Goal: Information Seeking & Learning: Learn about a topic

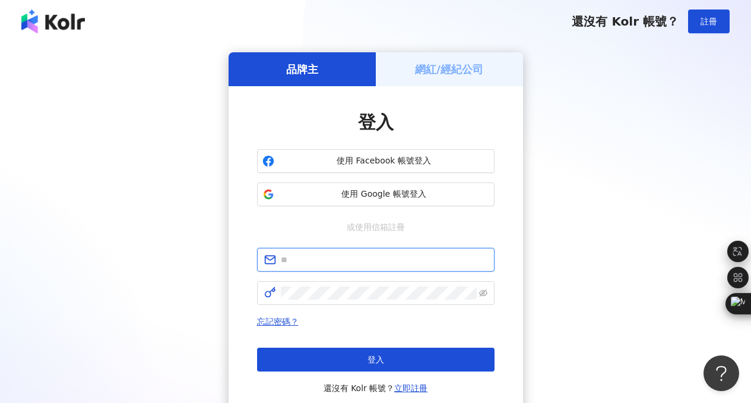
click at [337, 256] on input "text" at bounding box center [384, 259] width 207 height 13
type input "**********"
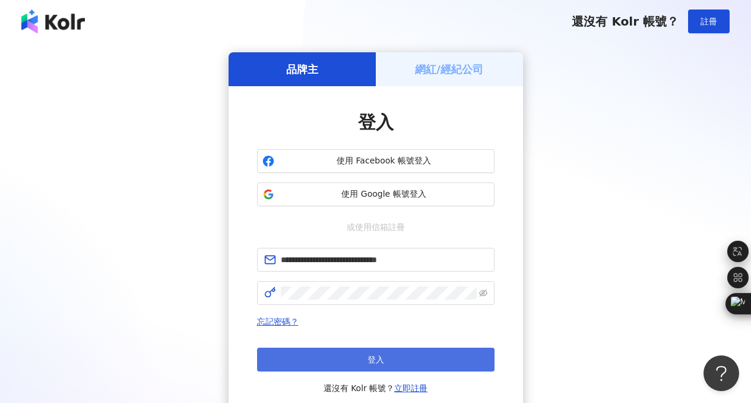
click at [366, 361] on button "登入" at bounding box center [376, 359] width 238 height 24
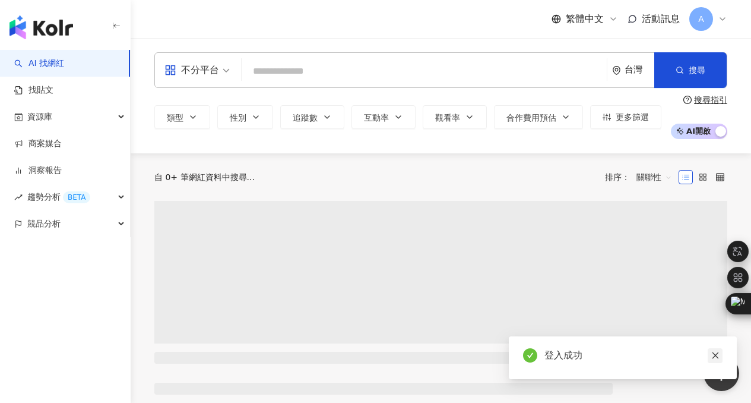
click at [716, 353] on icon "close" at bounding box center [715, 355] width 8 height 8
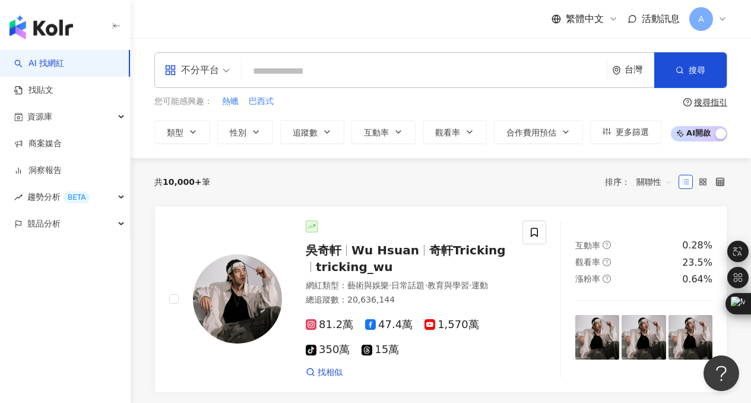
click at [723, 18] on icon at bounding box center [723, 19] width 10 height 10
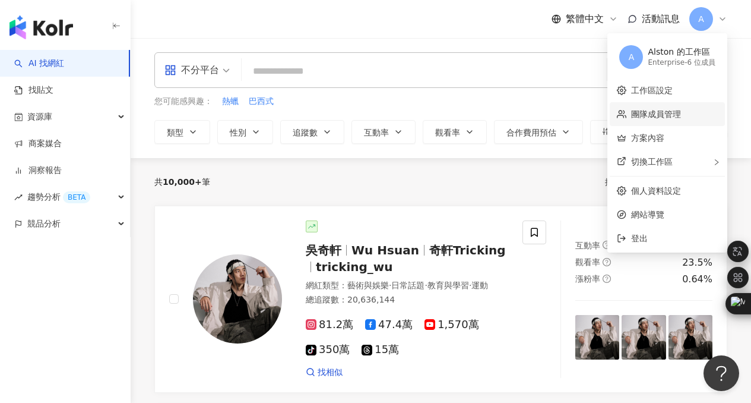
click at [660, 116] on link "團隊成員管理" at bounding box center [656, 114] width 50 height 10
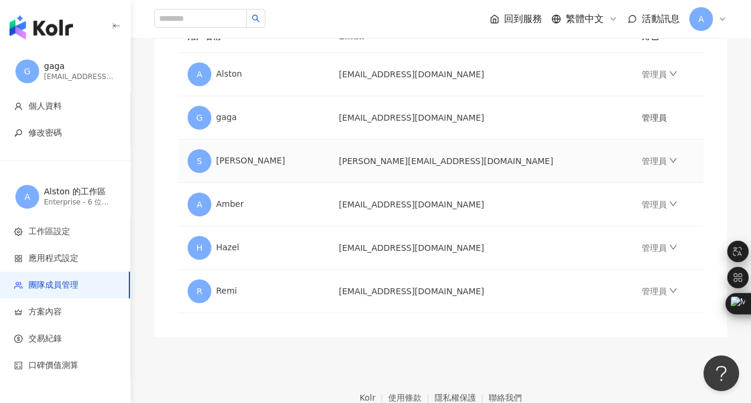
scroll to position [227, 0]
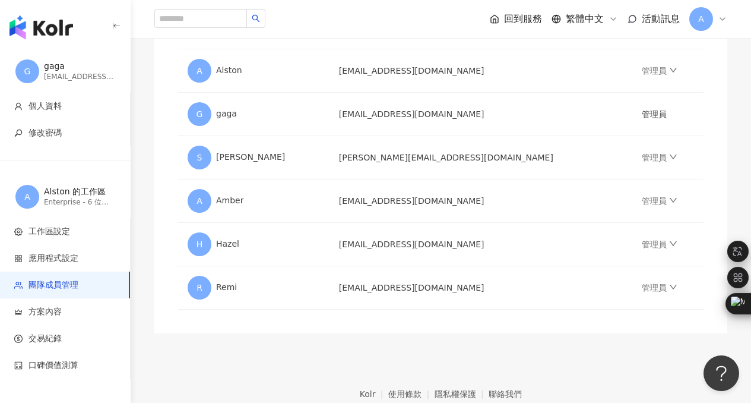
click at [720, 17] on icon at bounding box center [723, 19] width 10 height 10
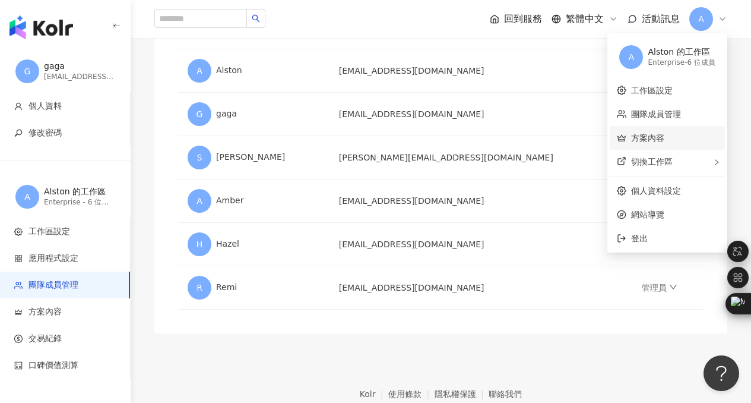
click at [650, 138] on link "方案內容" at bounding box center [647, 138] width 33 height 10
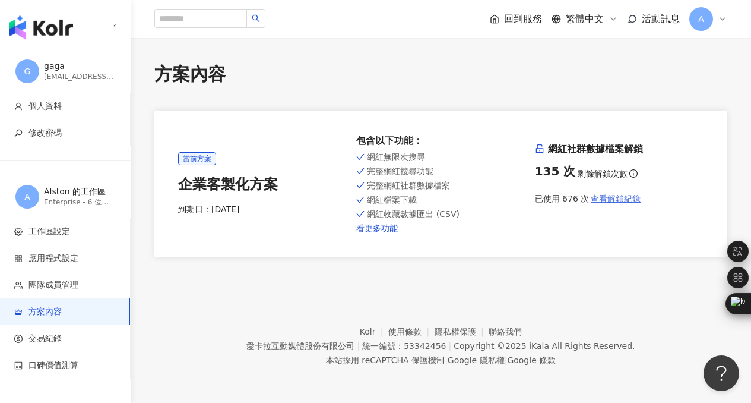
click at [624, 202] on span "查看解鎖紀錄" at bounding box center [616, 199] width 50 height 10
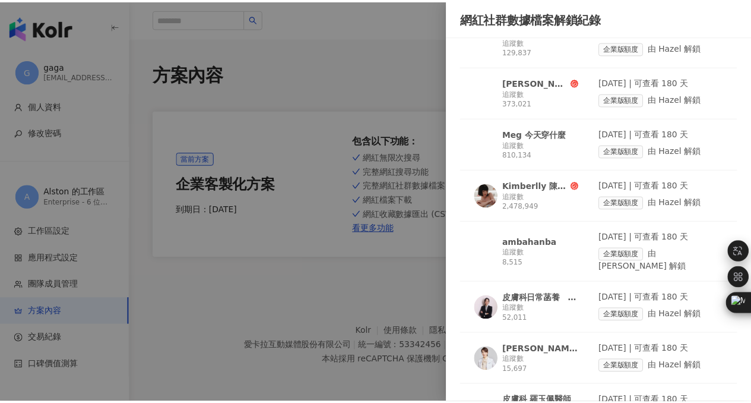
scroll to position [344, 0]
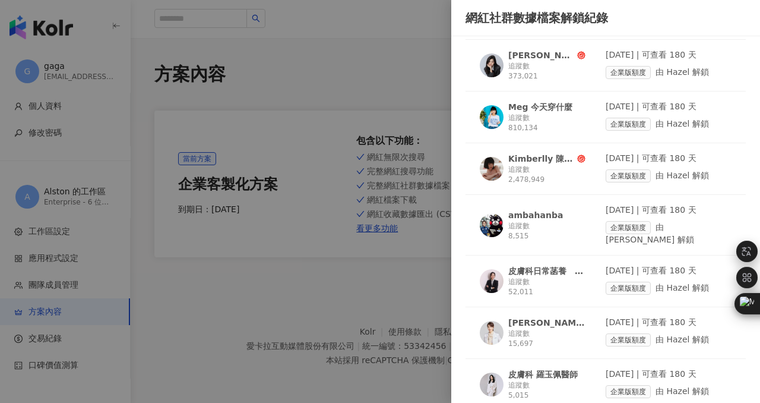
click at [529, 211] on div "ambahanba" at bounding box center [535, 215] width 55 height 12
click at [333, 40] on div at bounding box center [380, 201] width 760 height 403
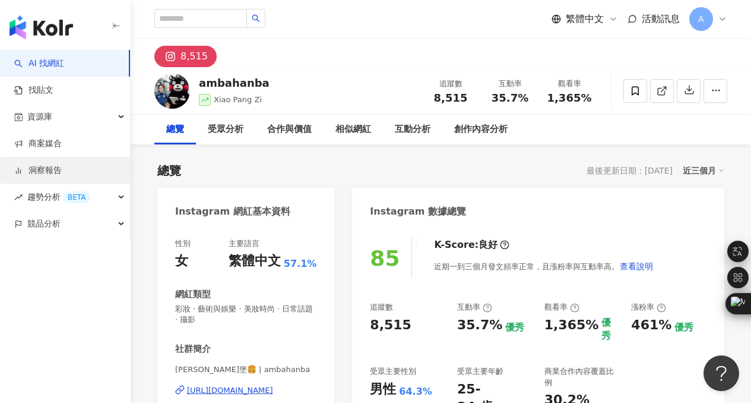
click at [50, 166] on link "洞察報告" at bounding box center [38, 171] width 48 height 12
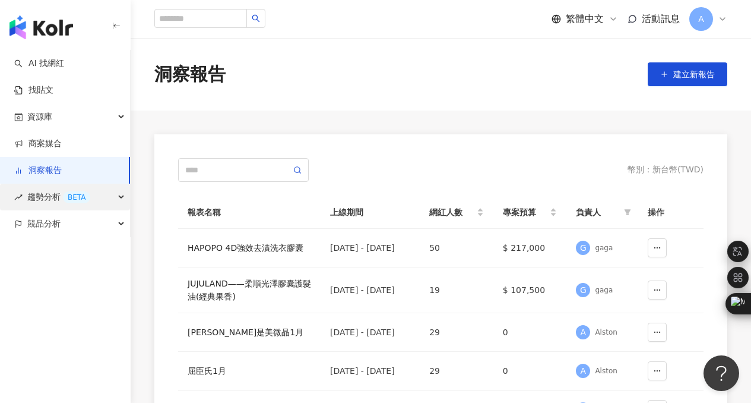
click at [110, 194] on div "趨勢分析 BETA" at bounding box center [65, 197] width 130 height 27
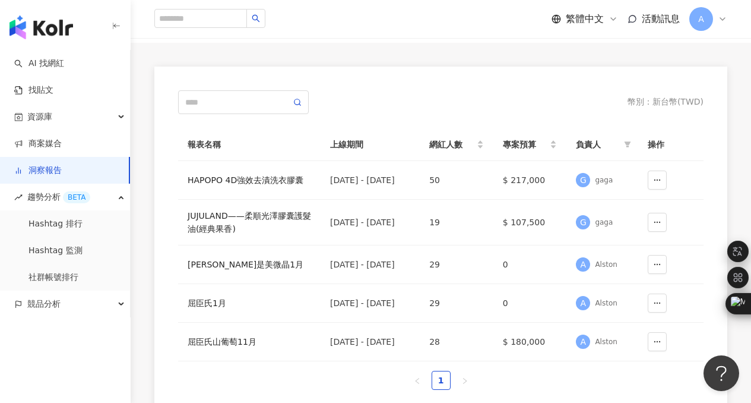
scroll to position [68, 0]
click at [109, 302] on div "競品分析" at bounding box center [65, 303] width 130 height 27
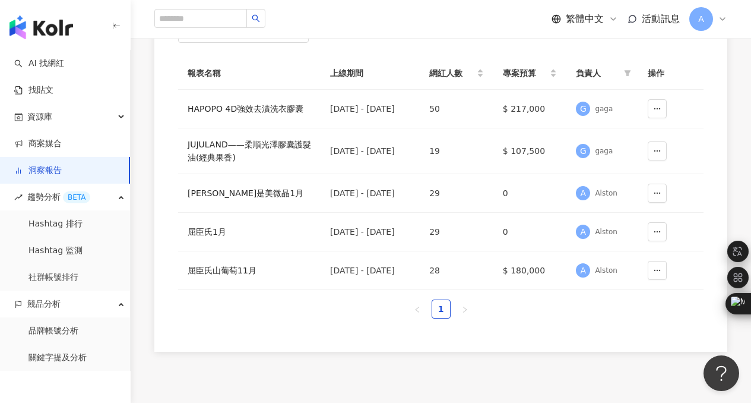
scroll to position [204, 0]
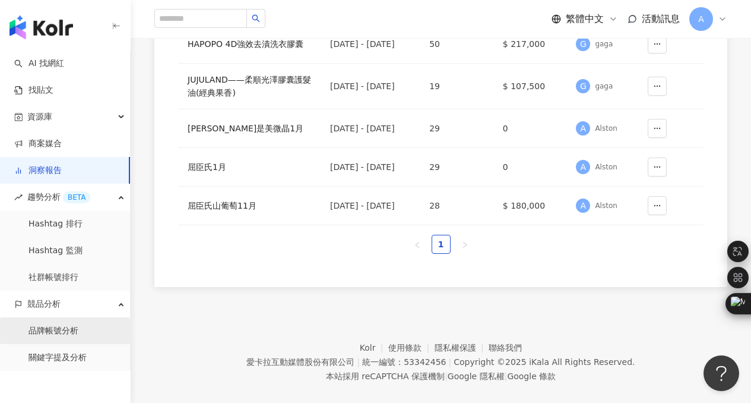
click at [72, 330] on link "品牌帳號分析" at bounding box center [54, 331] width 50 height 12
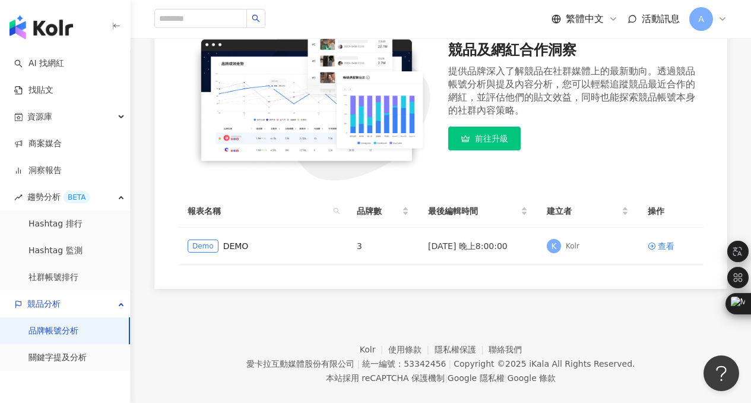
scroll to position [159, 0]
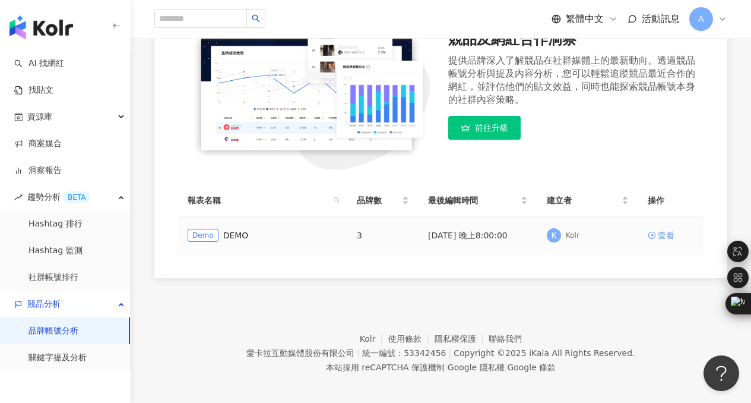
click at [668, 236] on div "查看" at bounding box center [666, 235] width 17 height 13
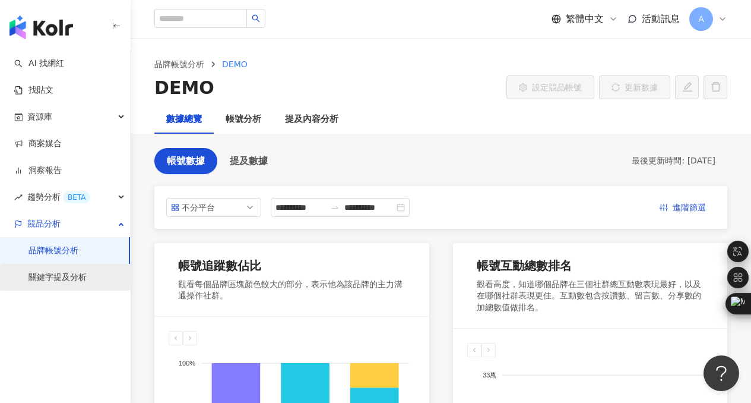
click at [62, 276] on link "關鍵字提及分析" at bounding box center [58, 277] width 58 height 12
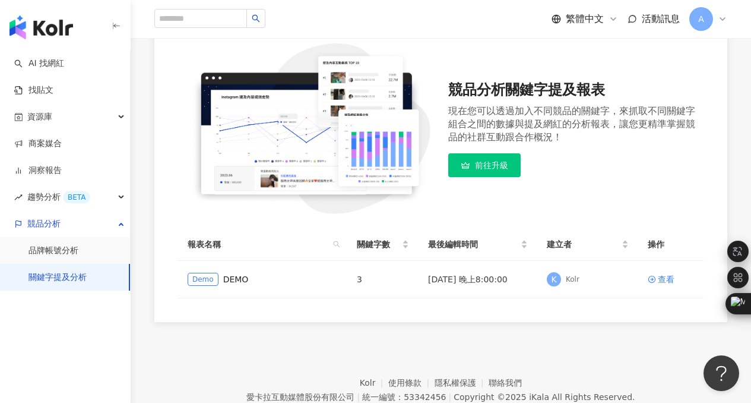
scroll to position [189, 0]
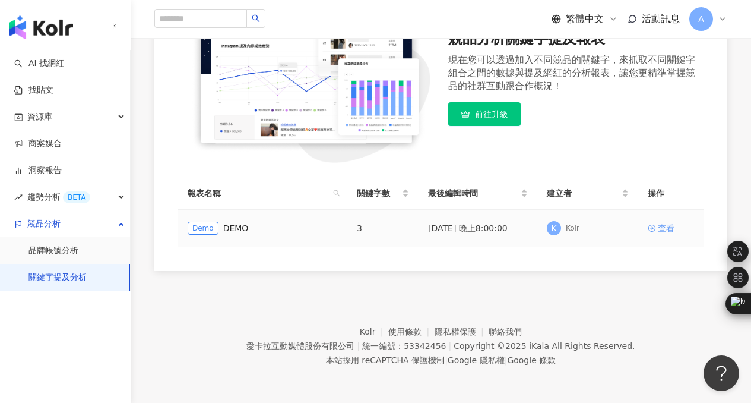
click at [662, 227] on div "查看" at bounding box center [666, 228] width 17 height 13
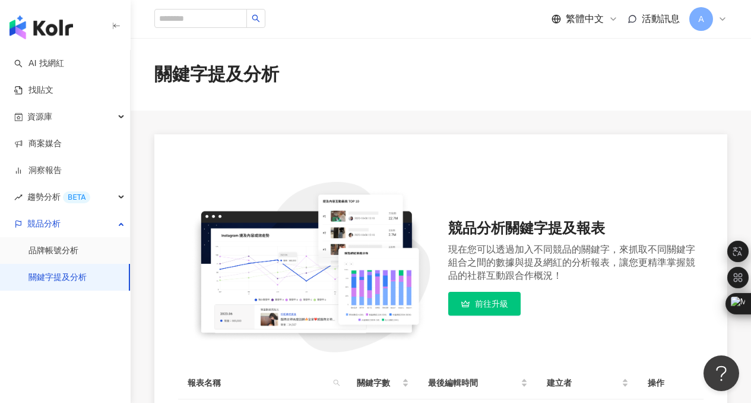
click at [522, 150] on div "競品分析關鍵字提及報表 現在您可以透過加入不同競品的關鍵字，來抓取不同關鍵字組合之間的數據與提及網紅的分析報表，讓您更精準掌握競品的社群互動跟合作概況！ 前往…" at bounding box center [440, 297] width 573 height 326
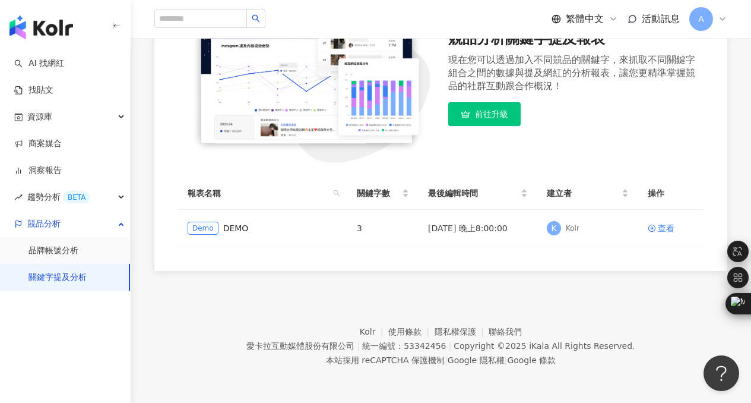
click at [499, 116] on span "前往升級" at bounding box center [491, 114] width 33 height 10
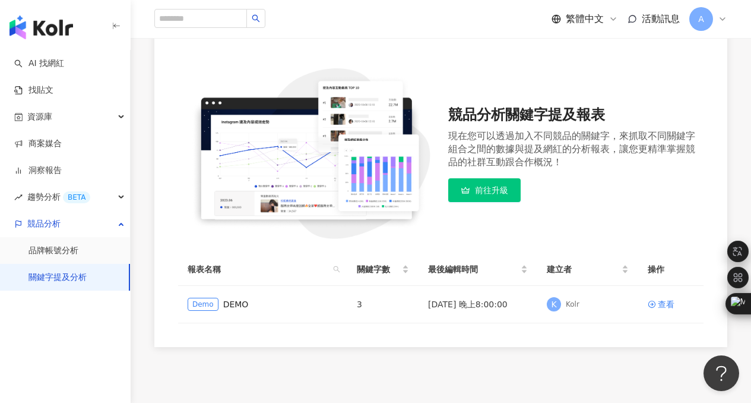
scroll to position [112, 0]
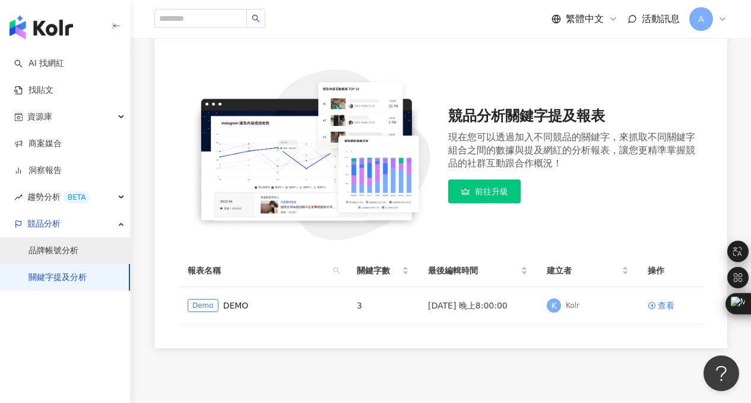
click at [59, 251] on link "品牌帳號分析" at bounding box center [54, 251] width 50 height 12
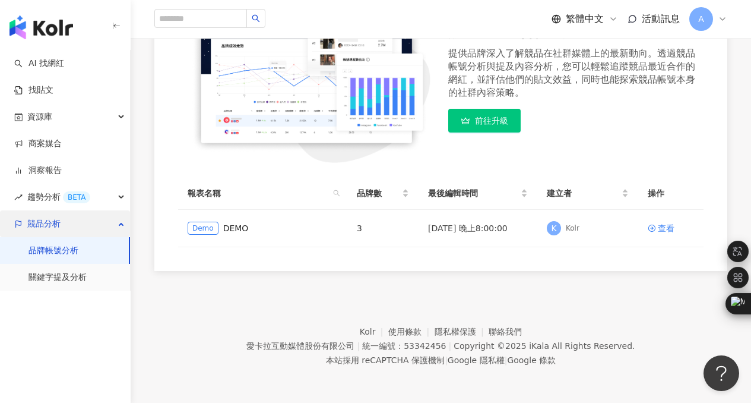
scroll to position [160, 0]
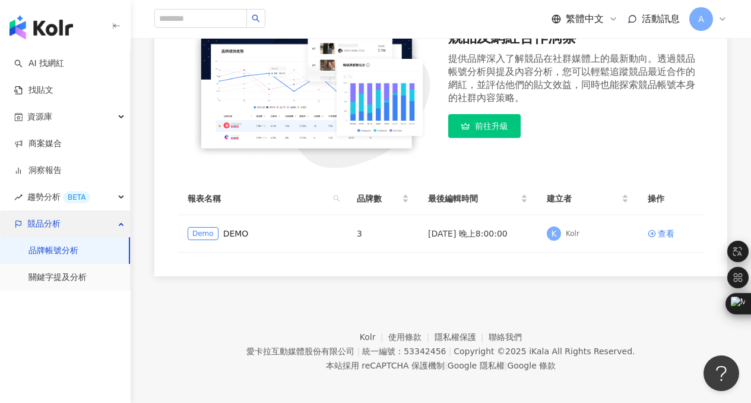
click at [78, 226] on div "競品分析" at bounding box center [65, 223] width 130 height 27
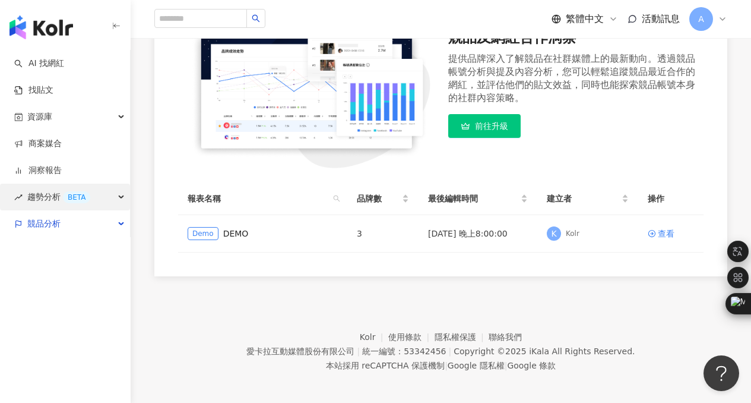
click at [116, 195] on div "趨勢分析 BETA" at bounding box center [65, 197] width 130 height 27
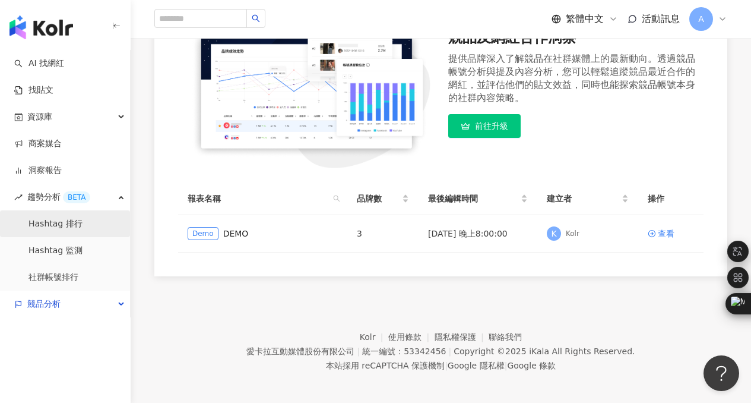
click at [52, 224] on link "Hashtag 排行" at bounding box center [56, 224] width 54 height 12
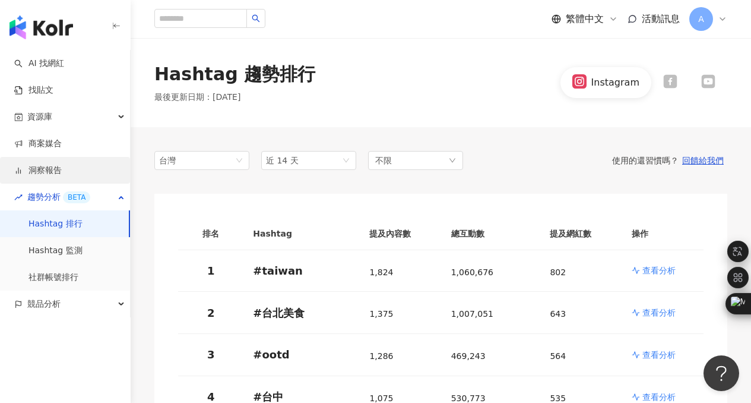
click at [47, 175] on link "洞察報告" at bounding box center [38, 171] width 48 height 12
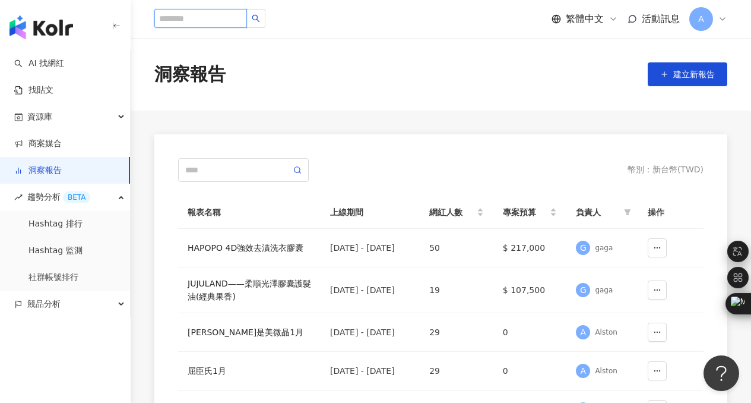
click at [201, 18] on input "search" at bounding box center [200, 18] width 93 height 19
type input "**"
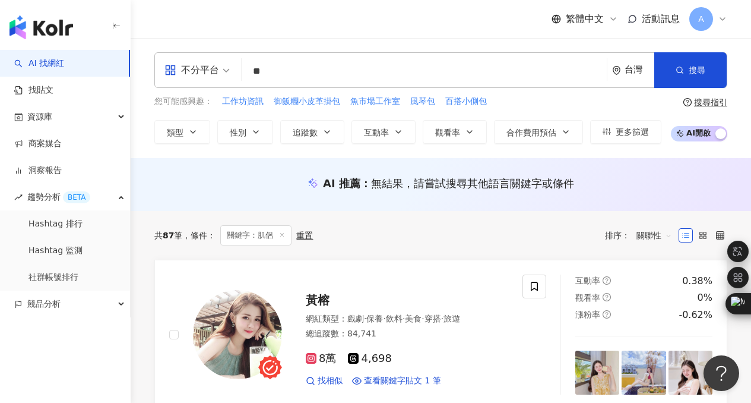
click at [654, 235] on span "關聯性" at bounding box center [655, 235] width 36 height 19
click at [651, 343] on div "觀看率" at bounding box center [655, 340] width 30 height 13
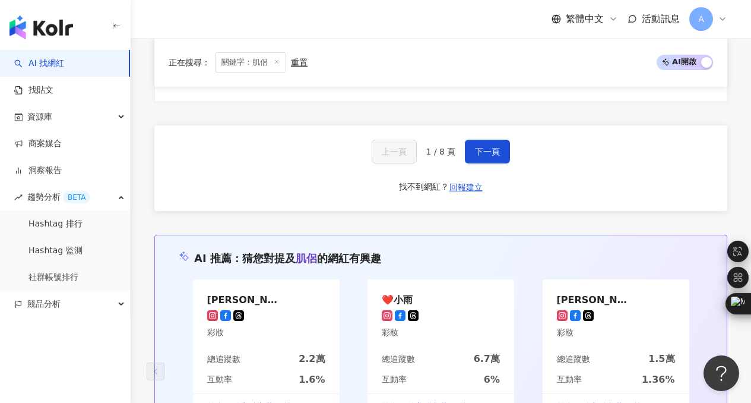
scroll to position [2120, 0]
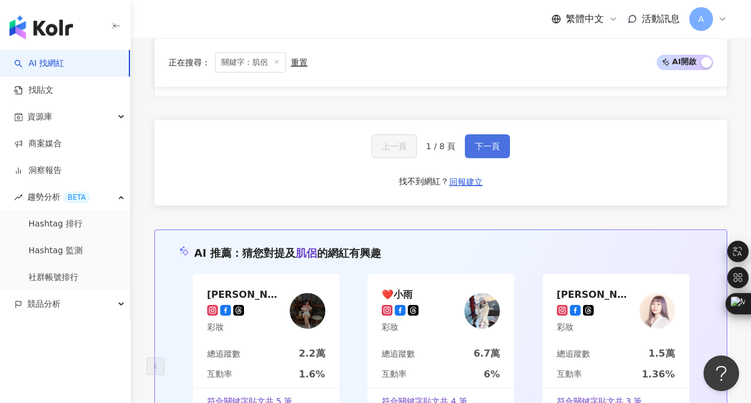
click at [498, 150] on span "下一頁" at bounding box center [487, 146] width 25 height 10
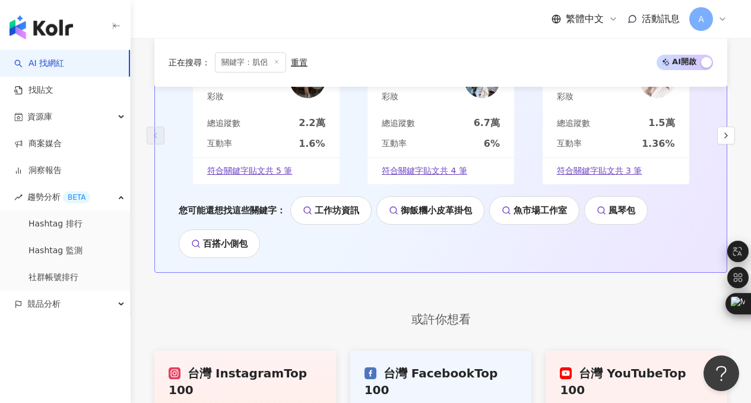
scroll to position [2362, 0]
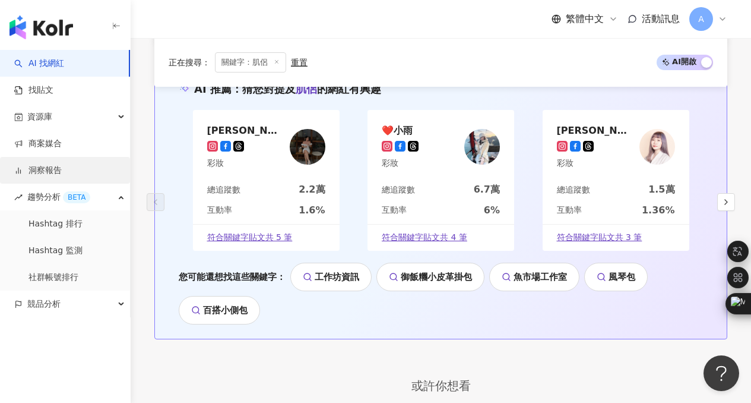
click at [45, 170] on link "洞察報告" at bounding box center [38, 171] width 48 height 12
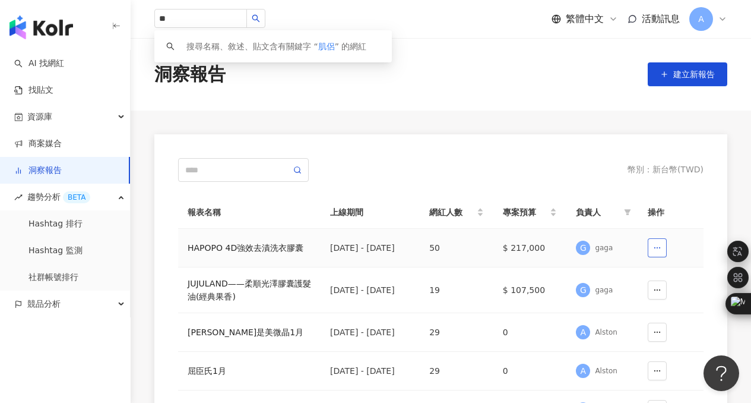
click at [660, 247] on circle "button" at bounding box center [660, 247] width 1 height 1
click at [570, 141] on div "幣別 ： 新台幣 ( TWD ) 報表名稱 上線期間 網紅人數 專案預算 負責人 操作 HAPOPO 4D強效去漬洗衣膠囊 2025/1/1 - 2025/2…" at bounding box center [440, 312] width 573 height 356
click at [266, 244] on div "HAPOPO 4D強效去漬洗衣膠囊" at bounding box center [250, 247] width 124 height 13
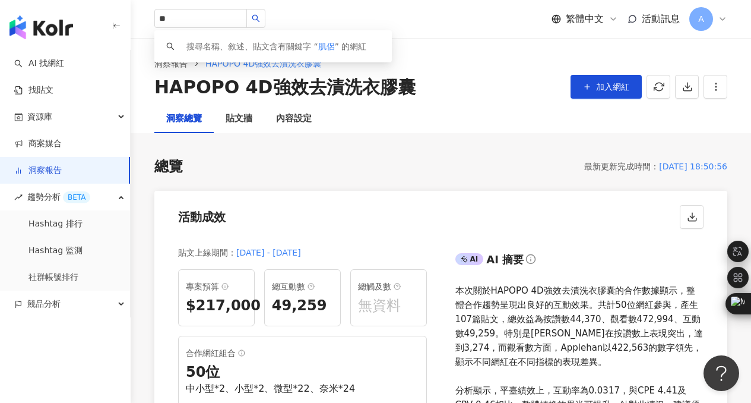
click at [47, 166] on link "洞察報告" at bounding box center [38, 171] width 48 height 12
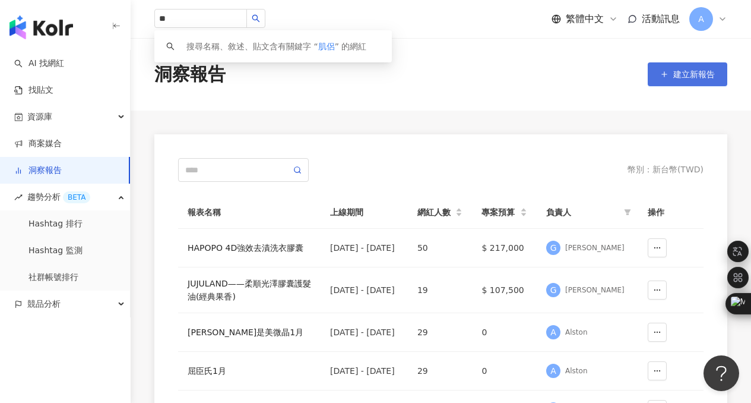
click at [697, 73] on span "建立新報告" at bounding box center [694, 74] width 42 height 10
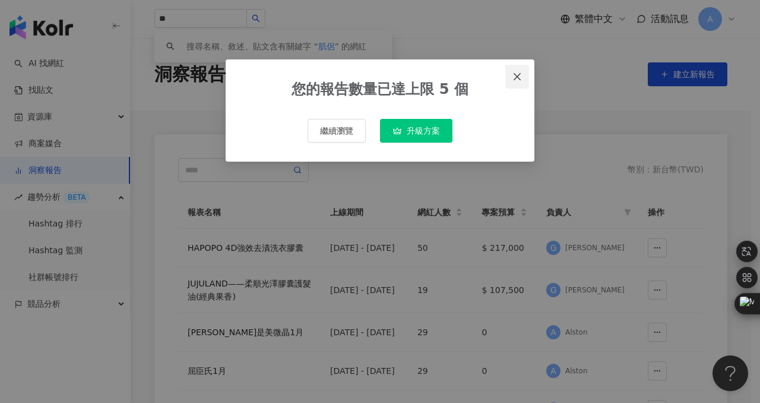
click at [517, 75] on icon "close" at bounding box center [517, 75] width 7 height 7
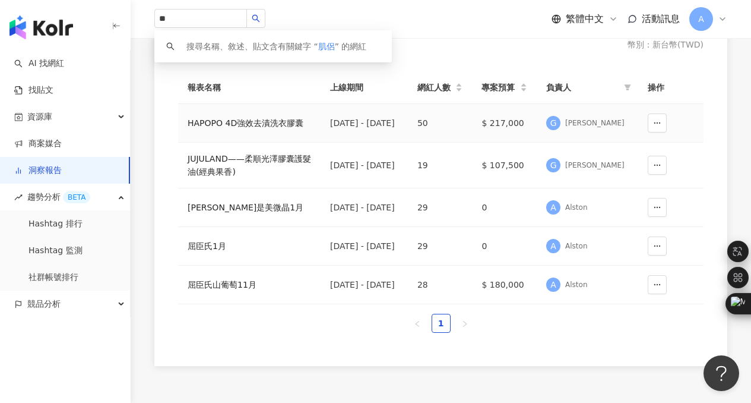
scroll to position [67, 0]
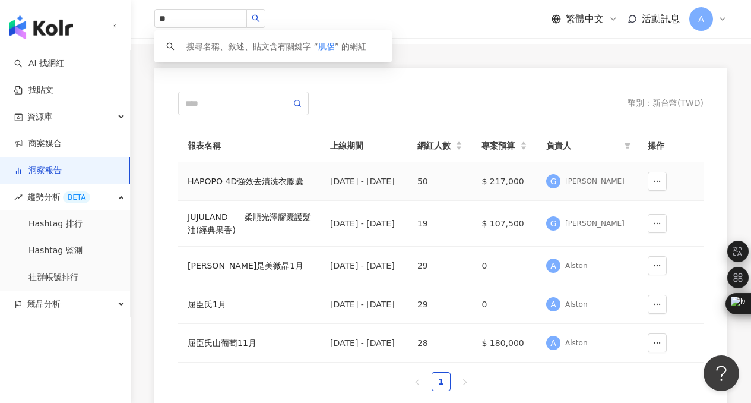
click at [282, 181] on div "HAPOPO 4D強效去漬洗衣膠囊" at bounding box center [250, 181] width 124 height 13
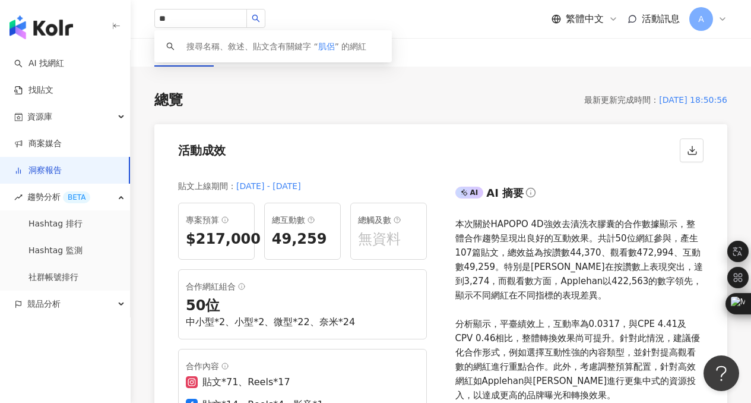
scroll to position [1005, 0]
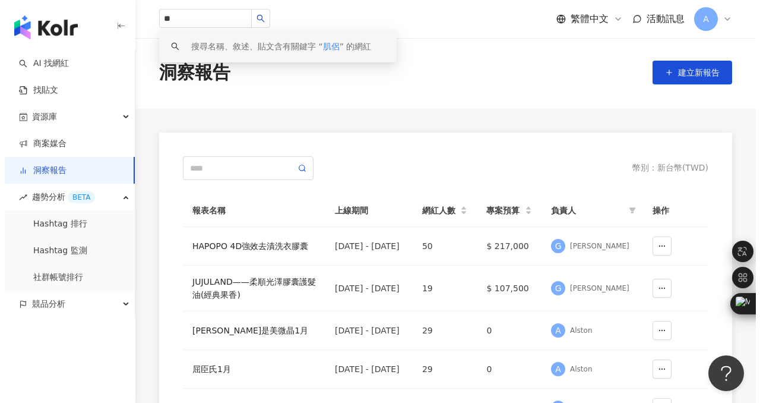
scroll to position [2, 0]
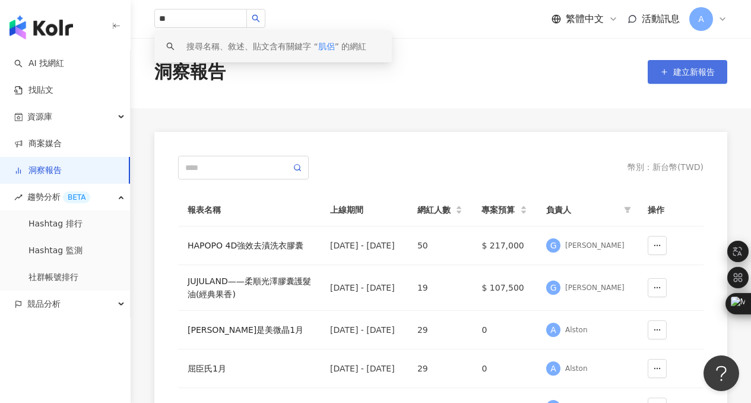
click at [701, 72] on span "建立新報告" at bounding box center [694, 72] width 42 height 10
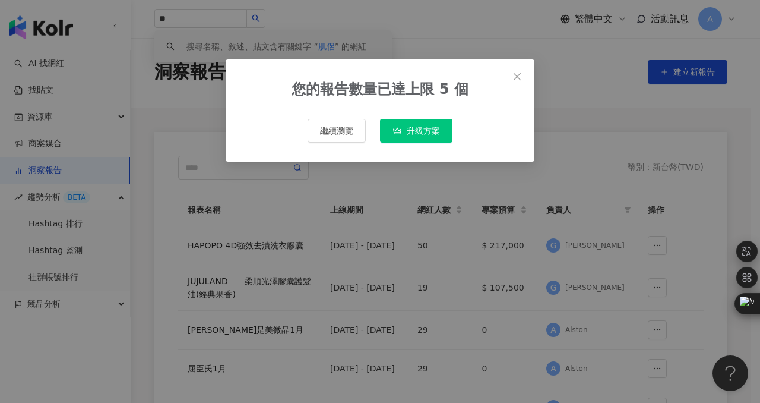
click at [427, 127] on span "升級方案" at bounding box center [423, 131] width 33 height 10
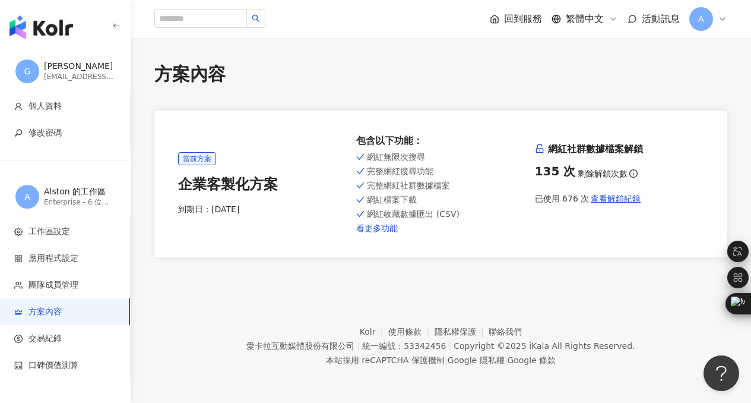
click at [384, 226] on link "看更多功能" at bounding box center [440, 228] width 169 height 10
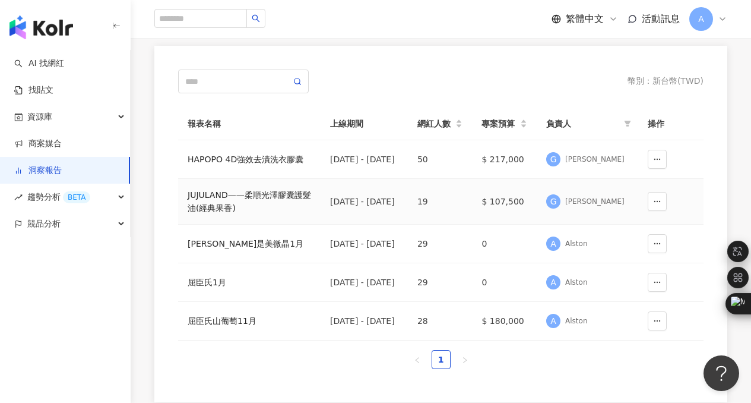
scroll to position [93, 0]
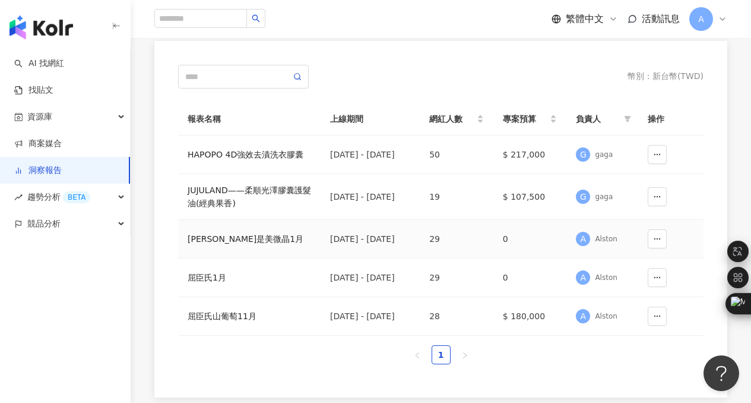
click at [223, 236] on div "康是美微晶1月" at bounding box center [250, 238] width 124 height 13
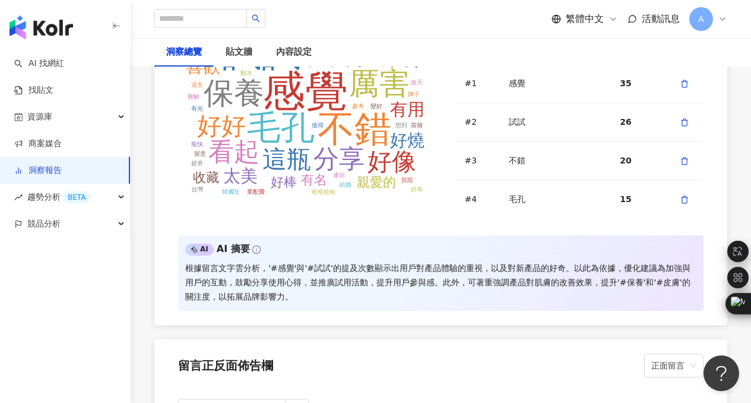
scroll to position [2775, 0]
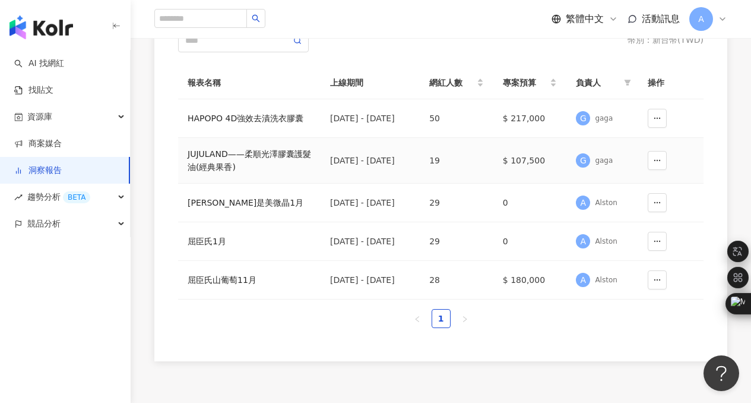
scroll to position [140, 0]
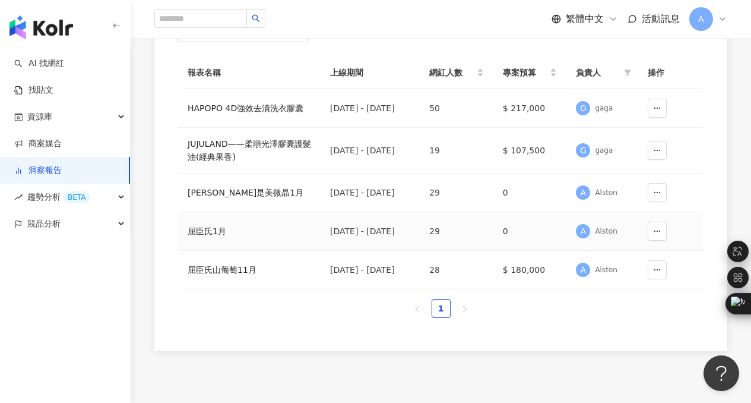
click at [208, 230] on div "屈臣氏1月" at bounding box center [250, 230] width 124 height 13
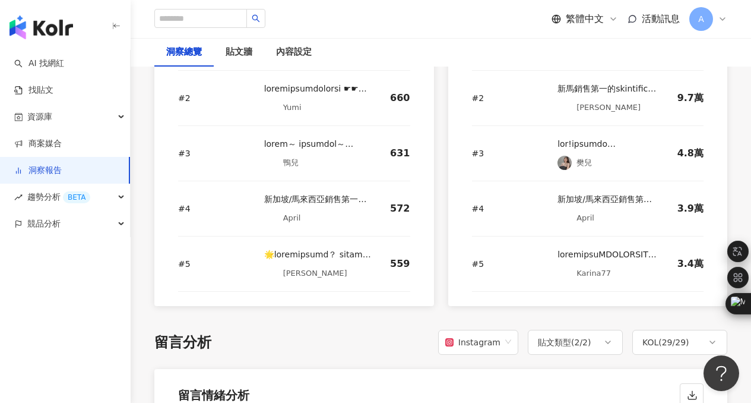
scroll to position [1758, 0]
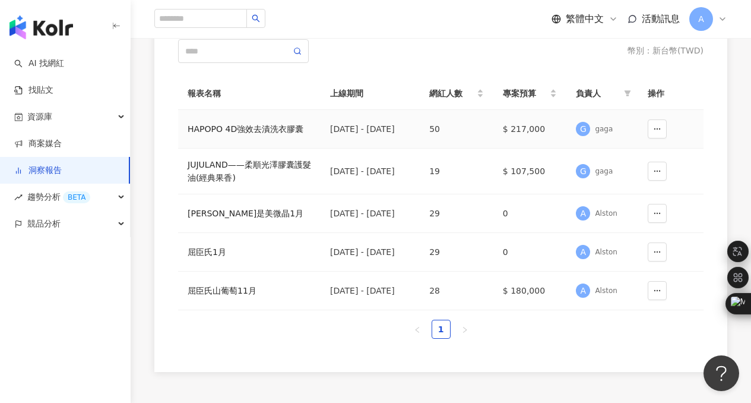
scroll to position [118, 0]
click at [226, 289] on div "屈臣氏山葡萄11月" at bounding box center [250, 290] width 124 height 13
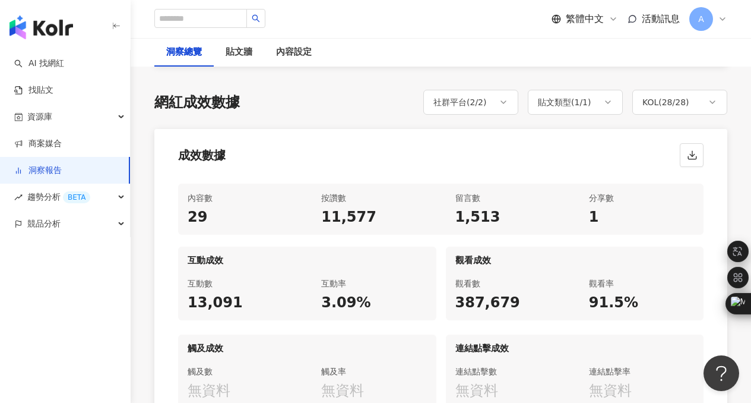
scroll to position [516, 0]
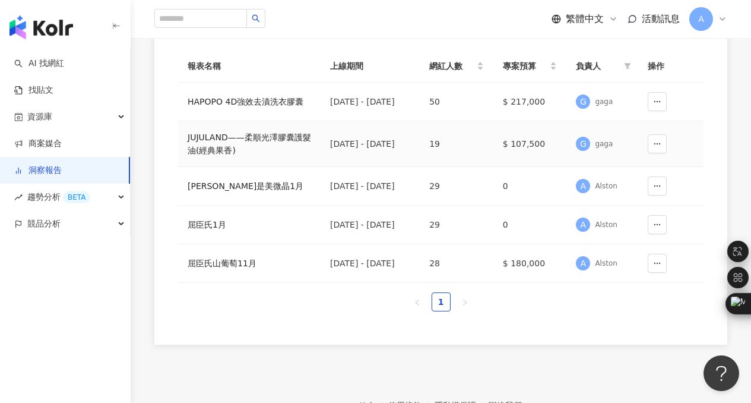
scroll to position [147, 0]
click at [227, 138] on div "JUJULAND——柔順光澤膠囊護髮油(經典果香)" at bounding box center [250, 142] width 124 height 26
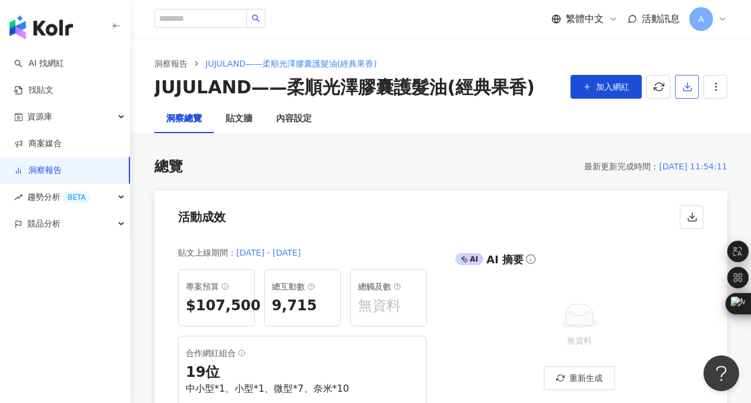
click at [688, 83] on line "button" at bounding box center [688, 85] width 0 height 5
click at [697, 112] on span "匯出 PPT" at bounding box center [706, 115] width 42 height 13
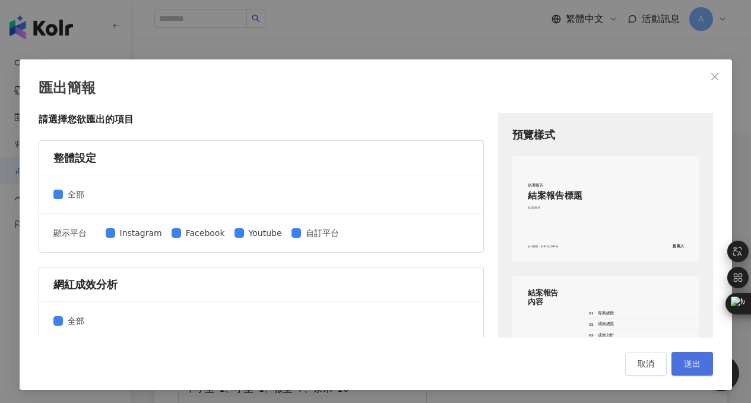
click at [687, 361] on span "送出" at bounding box center [692, 364] width 17 height 10
click at [708, 69] on button "Close" at bounding box center [715, 77] width 24 height 24
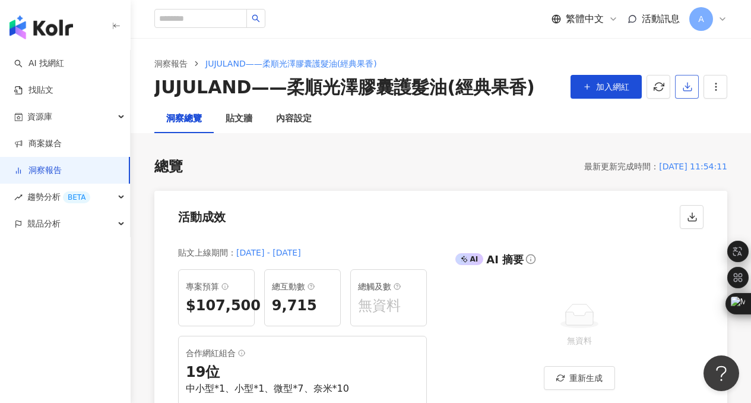
click at [689, 86] on polyline "button" at bounding box center [687, 87] width 5 height 2
click at [704, 134] on span "匯出 Excel" at bounding box center [706, 138] width 42 height 13
click at [47, 169] on link "洞察報告" at bounding box center [38, 171] width 48 height 12
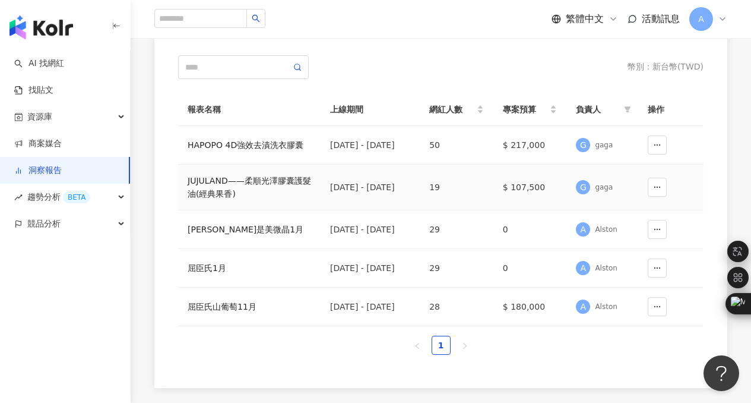
scroll to position [134, 0]
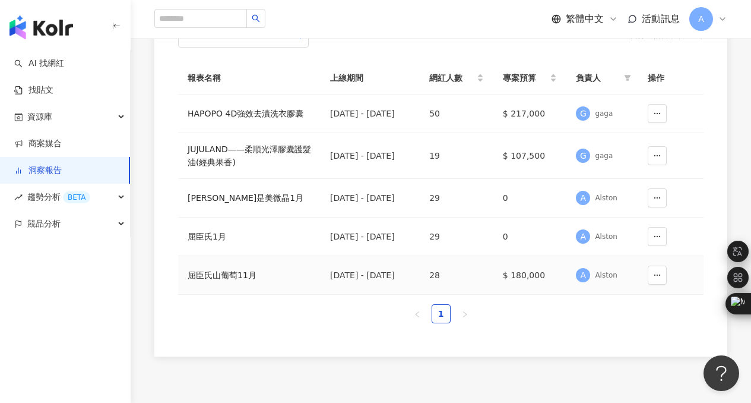
click at [217, 276] on div "屈臣氏山葡萄11月" at bounding box center [250, 274] width 124 height 13
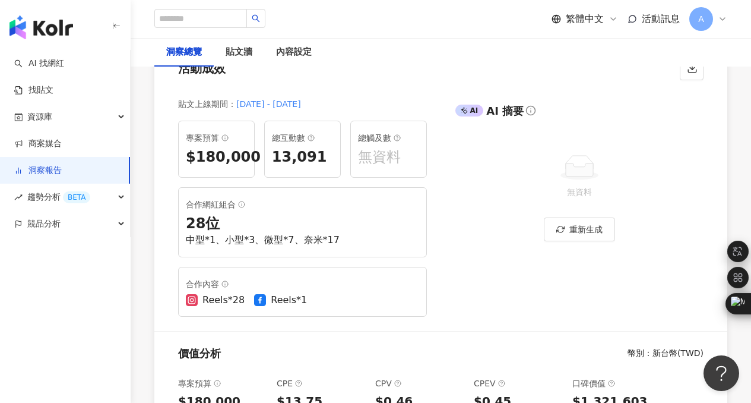
scroll to position [157, 0]
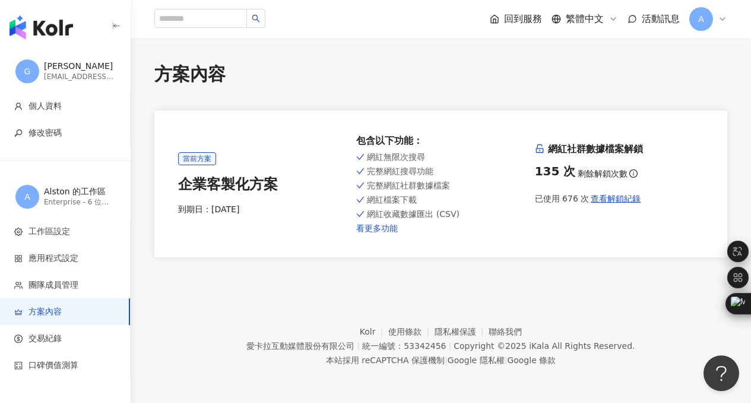
click at [387, 229] on link "看更多功能" at bounding box center [440, 228] width 169 height 10
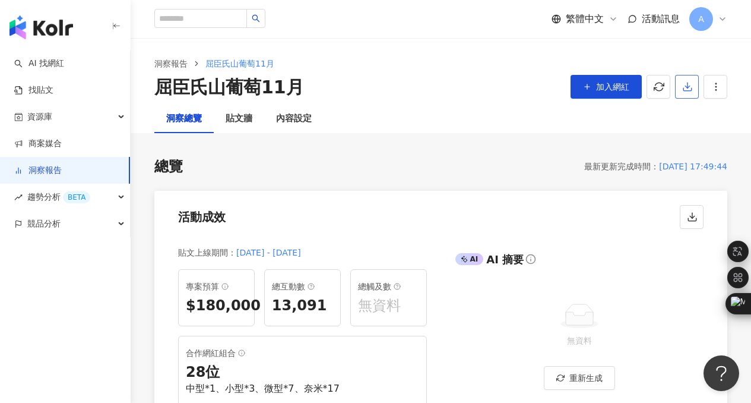
click at [689, 88] on icon "button" at bounding box center [687, 86] width 11 height 11
click at [705, 112] on span "匯出 PPT" at bounding box center [706, 115] width 42 height 13
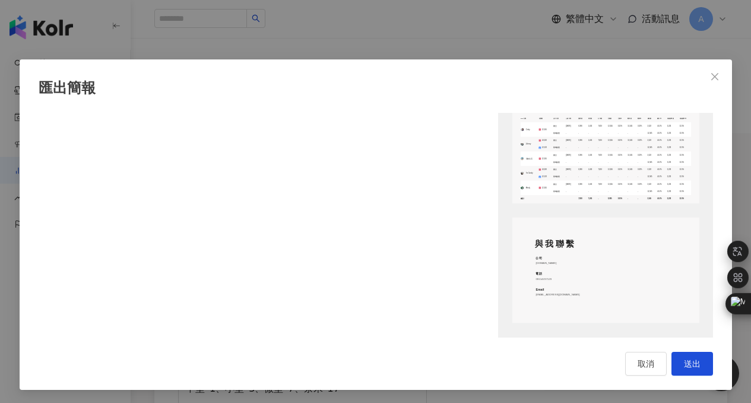
scroll to position [1, 0]
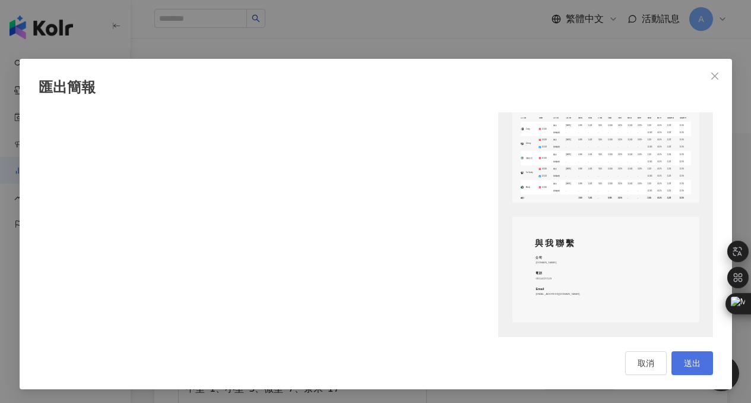
click at [684, 363] on span "送出" at bounding box center [692, 363] width 17 height 10
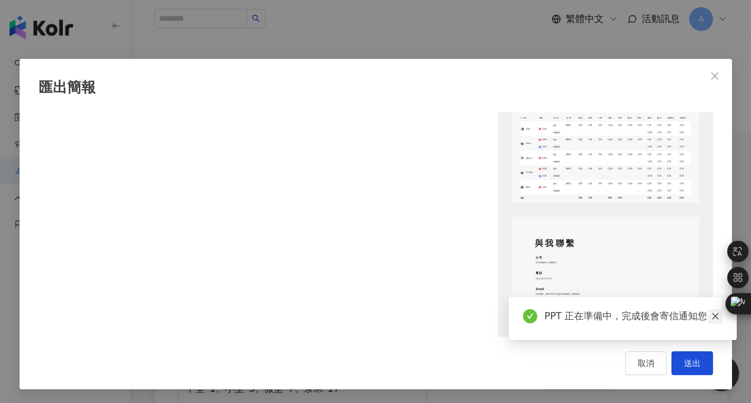
click at [719, 316] on icon "close" at bounding box center [715, 316] width 8 height 8
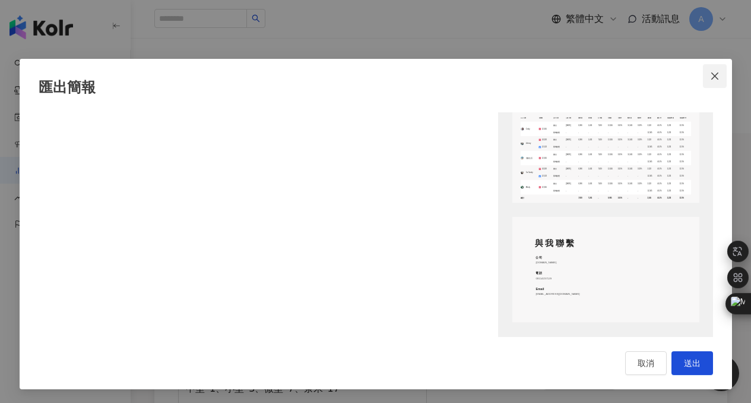
click at [712, 75] on icon "close" at bounding box center [715, 76] width 10 height 10
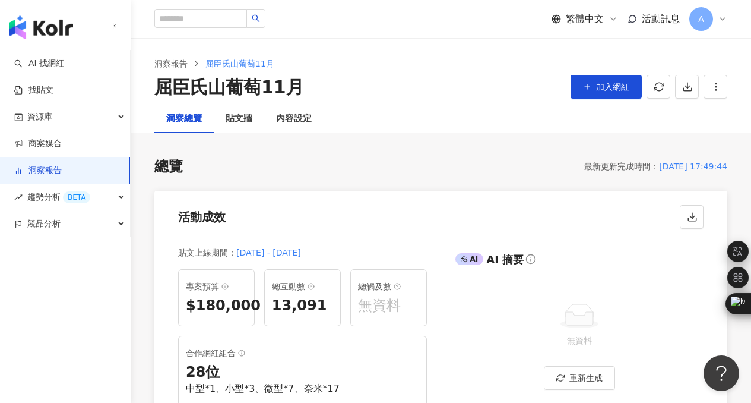
scroll to position [0, 0]
click at [691, 86] on icon "button" at bounding box center [687, 86] width 11 height 11
click at [701, 135] on span "匯出 Excel" at bounding box center [706, 138] width 42 height 13
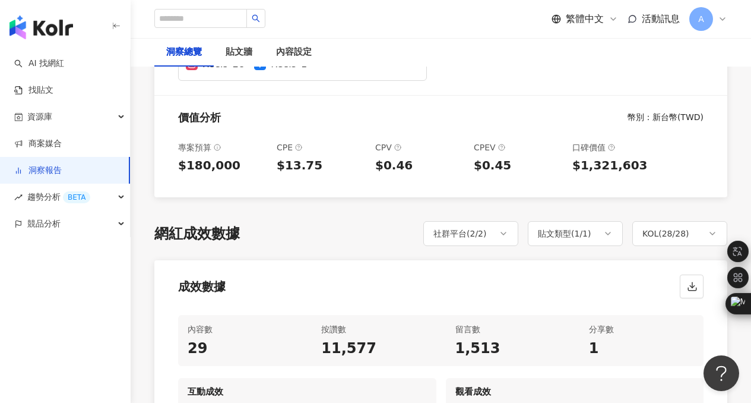
scroll to position [384, 0]
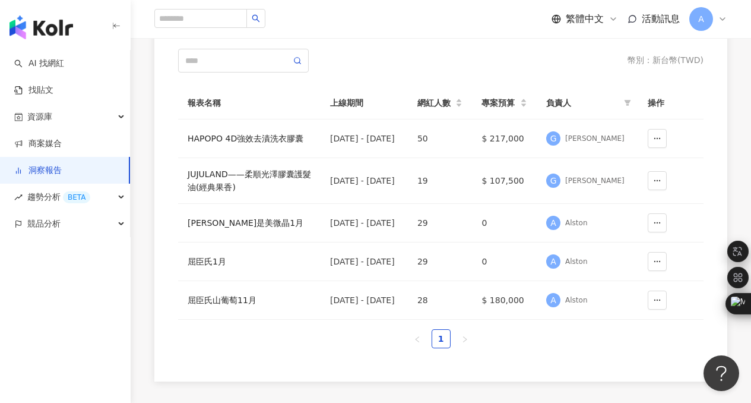
scroll to position [113, 0]
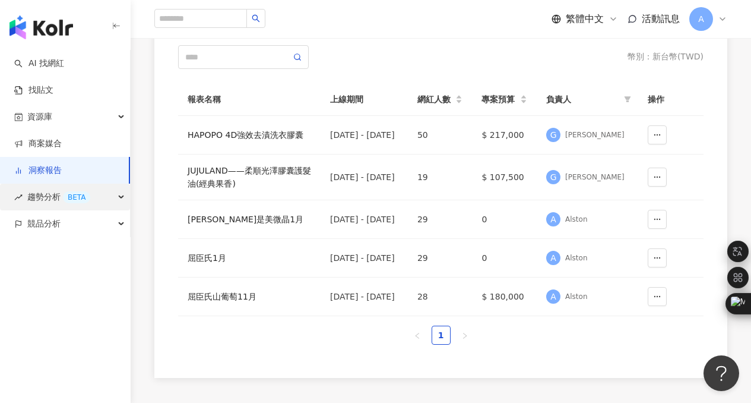
click at [55, 192] on span "趨勢分析 BETA" at bounding box center [58, 197] width 63 height 27
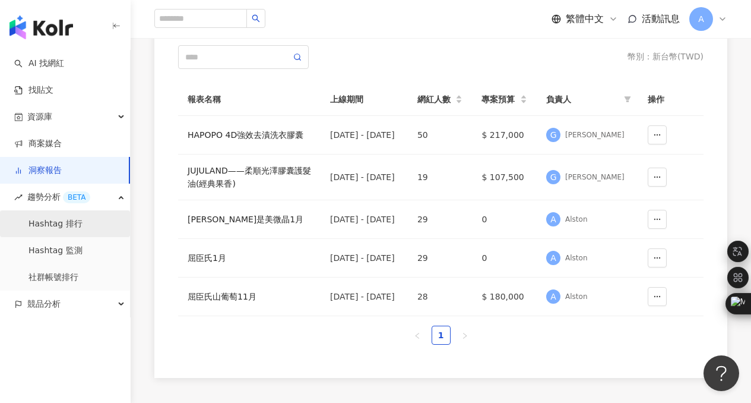
click at [62, 224] on link "Hashtag 排行" at bounding box center [56, 224] width 54 height 12
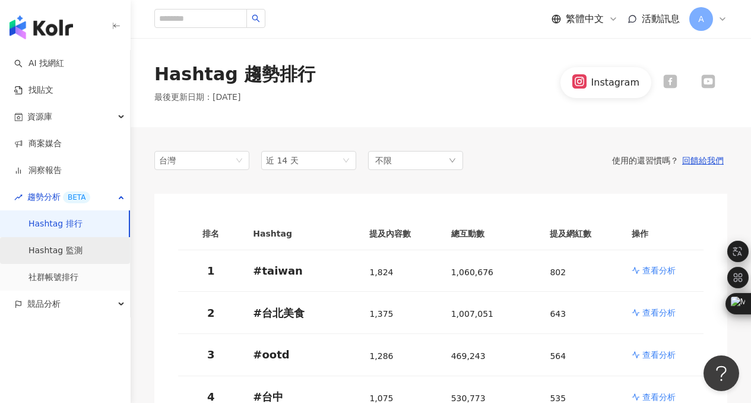
click at [59, 249] on link "Hashtag 監測" at bounding box center [56, 251] width 54 height 12
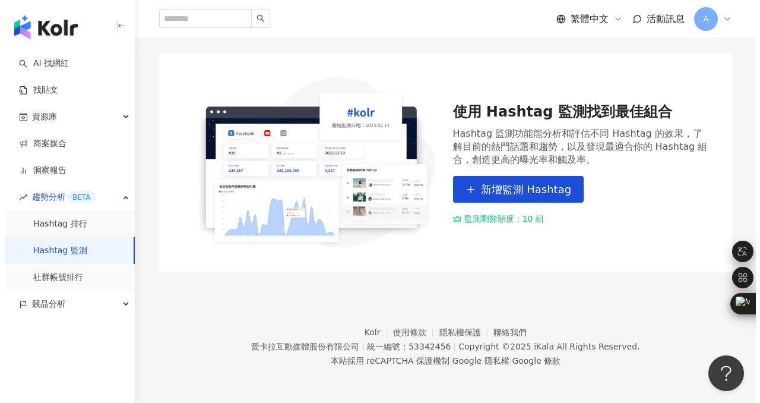
scroll to position [81, 0]
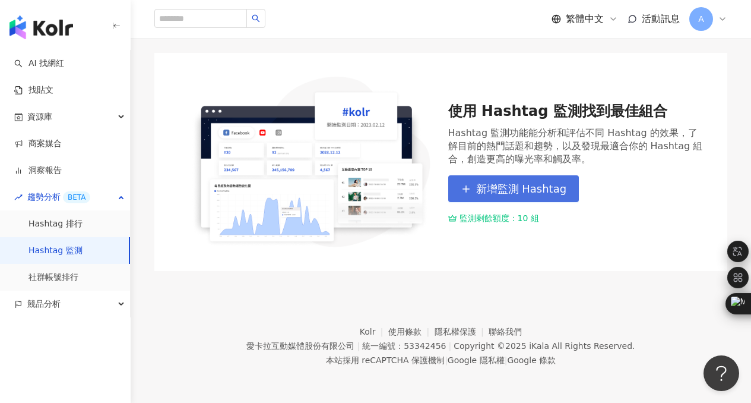
click at [518, 186] on span "新增監測 Hashtag" at bounding box center [521, 188] width 91 height 13
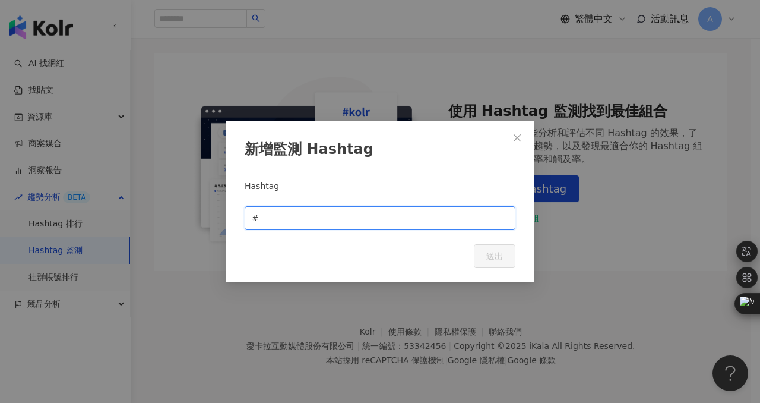
click at [274, 217] on input "text" at bounding box center [384, 217] width 247 height 13
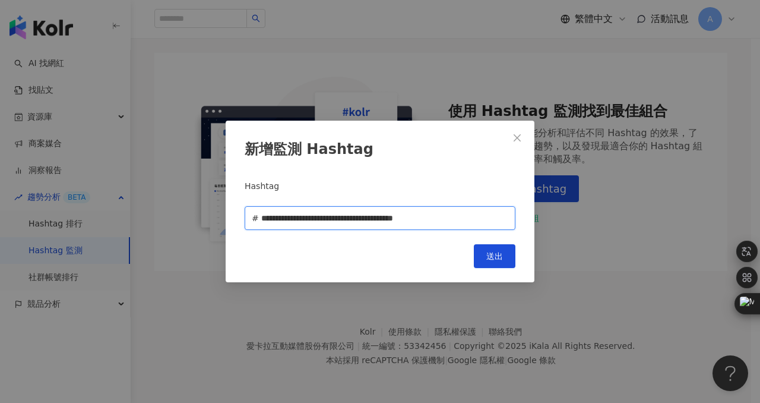
scroll to position [0, 64]
click at [483, 216] on input "**********" at bounding box center [385, 217] width 249 height 13
type input "**********"
click at [501, 259] on span "送出" at bounding box center [494, 256] width 17 height 10
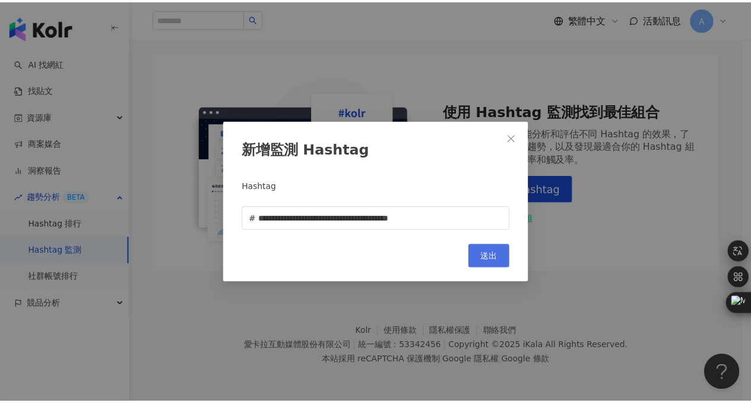
scroll to position [68, 0]
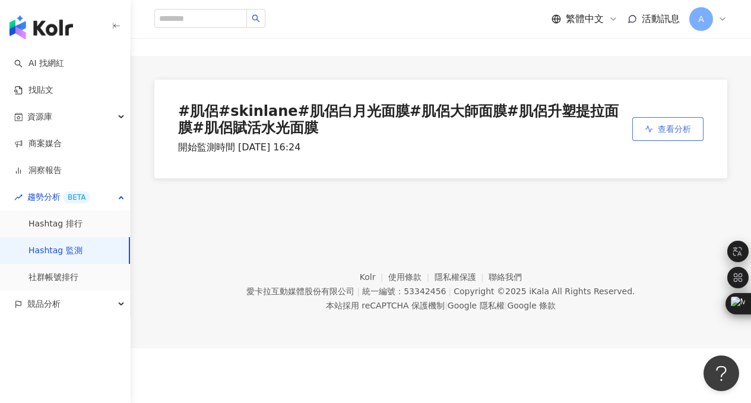
click at [668, 124] on span "查看分析" at bounding box center [674, 129] width 33 height 10
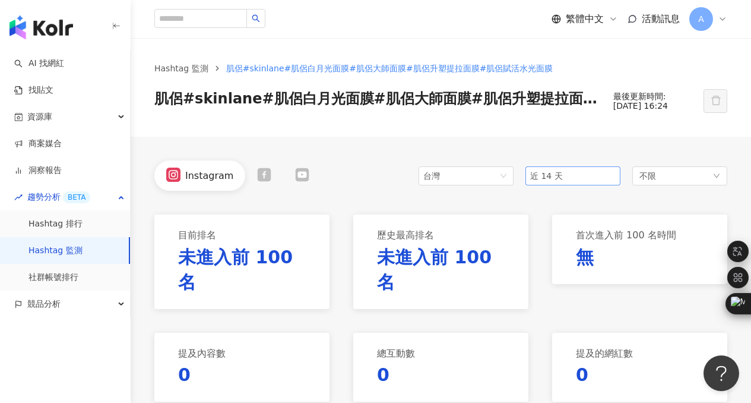
click at [596, 173] on span "近 14 天" at bounding box center [573, 176] width 86 height 18
click at [557, 237] on span "近三個月" at bounding box center [551, 241] width 33 height 10
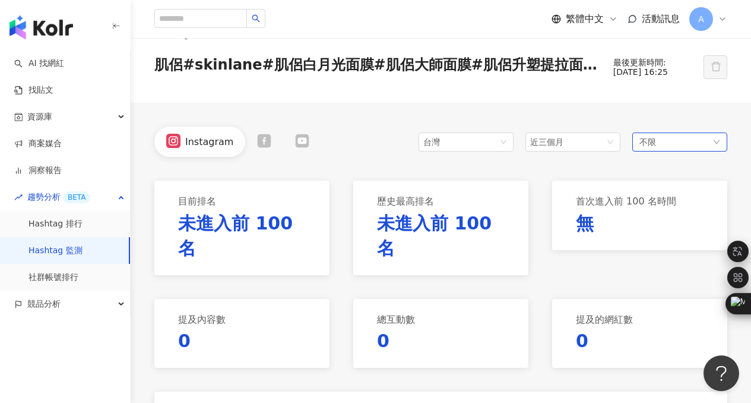
scroll to position [23, 0]
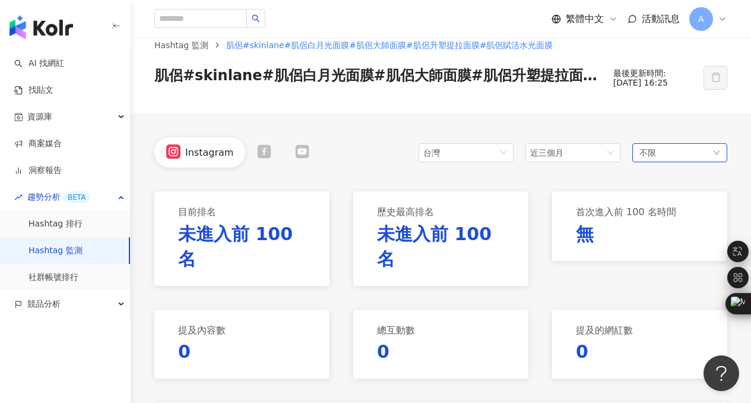
click at [662, 155] on div "不限" at bounding box center [680, 152] width 95 height 19
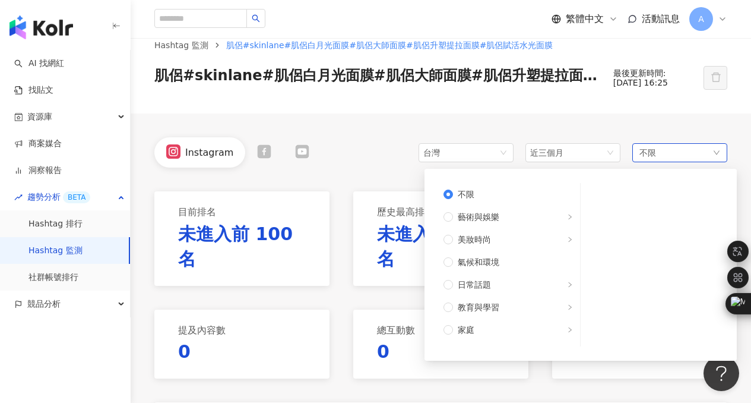
click at [662, 154] on div "不限 不限 藝術與娛樂 美妝時尚 氣候和環境 日常話題 教育與學習 家庭 財經 美食 命理占卜 遊戲 法政社會 生活風格 影視娛樂 醫療與健康 寵物 攝影 感…" at bounding box center [680, 152] width 95 height 19
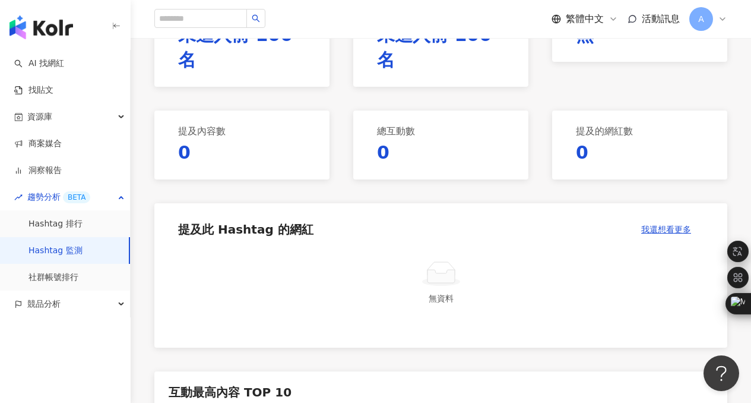
scroll to position [211, 0]
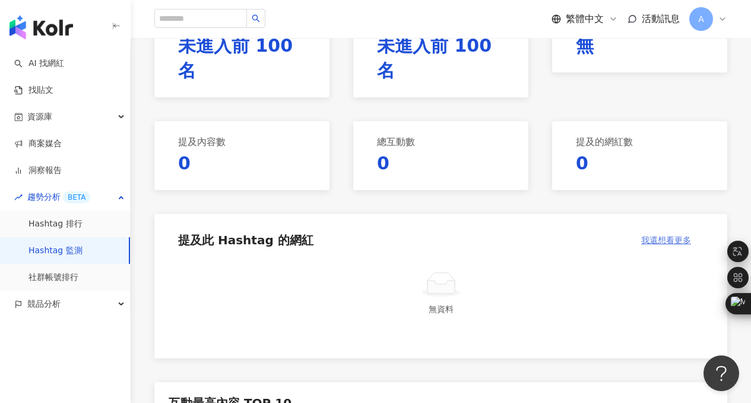
click at [655, 235] on span "我還想看更多" at bounding box center [666, 240] width 50 height 10
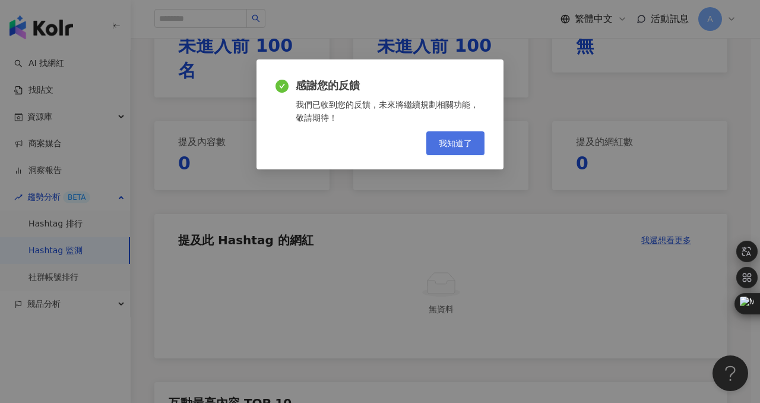
click at [444, 145] on span "我知道了" at bounding box center [455, 143] width 33 height 10
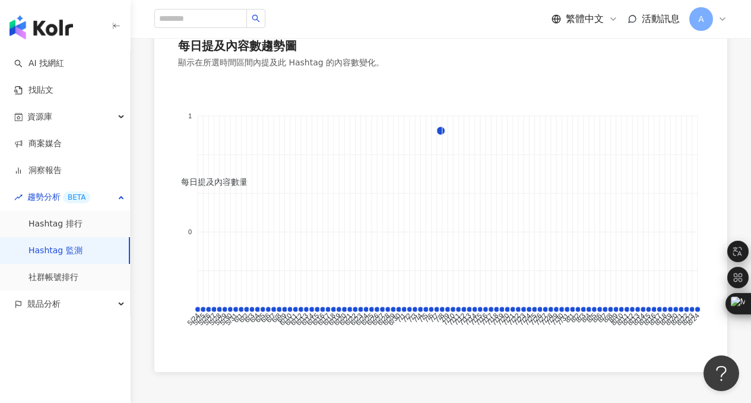
scroll to position [965, 0]
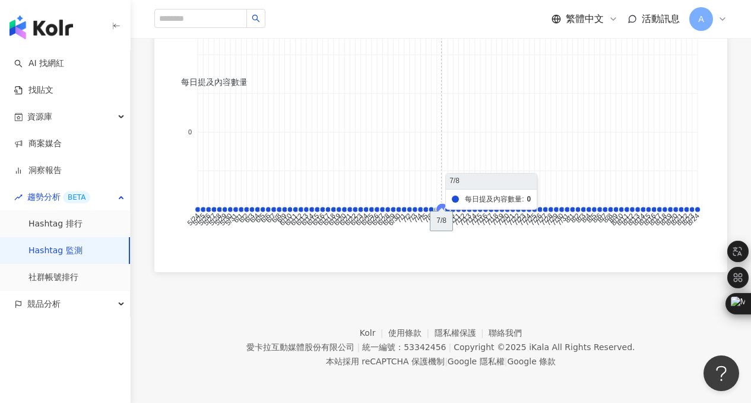
click at [438, 208] on icon at bounding box center [442, 209] width 13 height 13
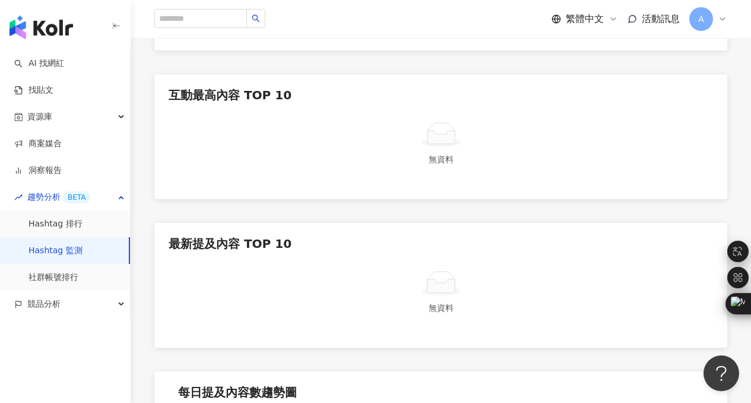
scroll to position [0, 0]
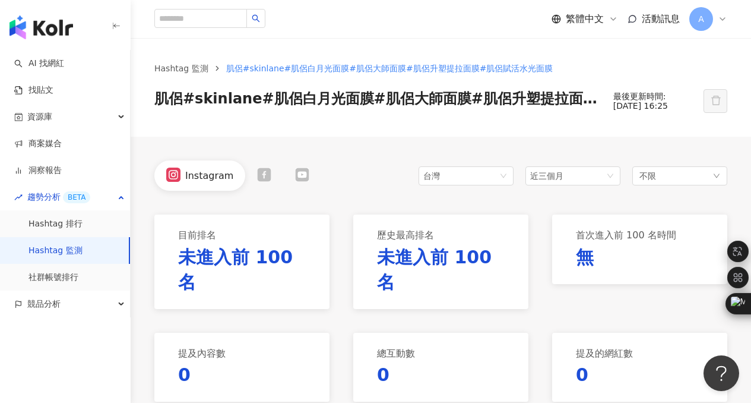
click at [61, 250] on link "Hashtag 監測" at bounding box center [56, 251] width 54 height 12
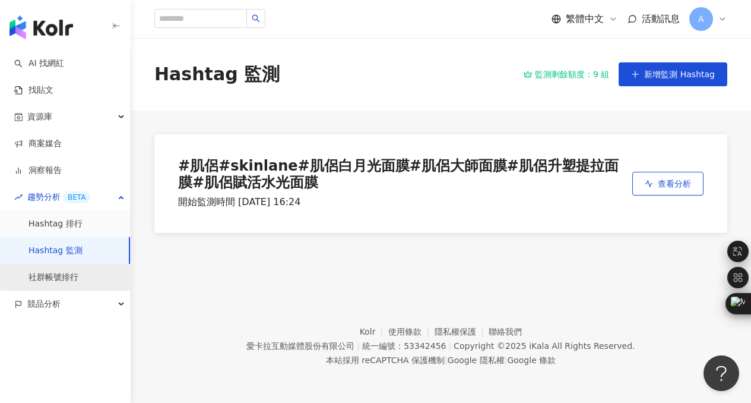
click at [46, 273] on link "社群帳號排行" at bounding box center [54, 277] width 50 height 12
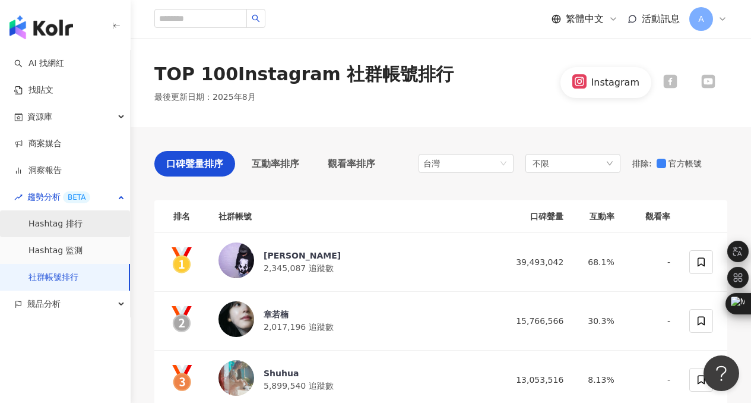
click at [73, 222] on link "Hashtag 排行" at bounding box center [56, 224] width 54 height 12
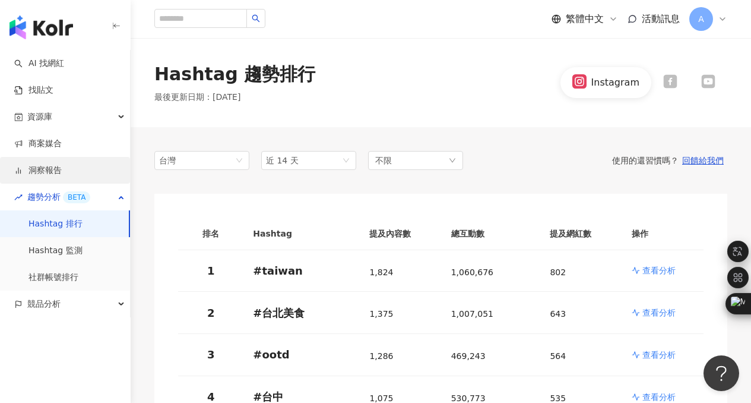
click at [46, 168] on link "洞察報告" at bounding box center [38, 171] width 48 height 12
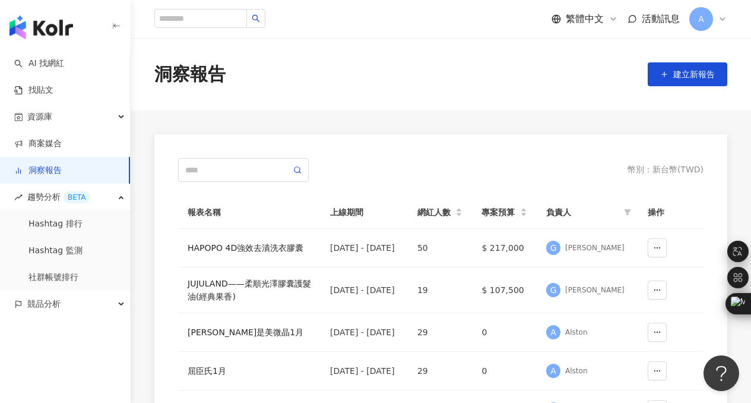
scroll to position [48, 0]
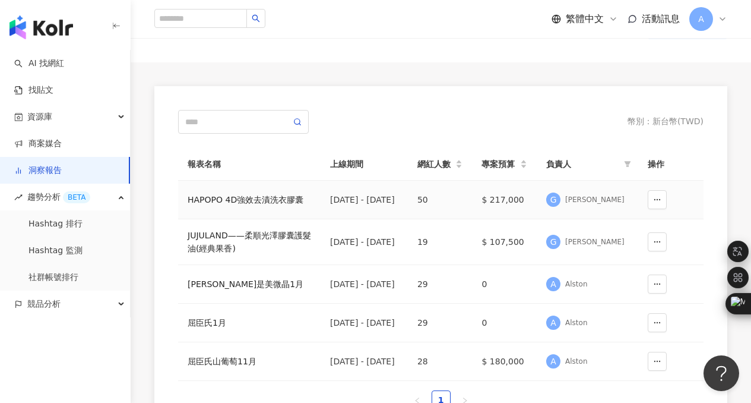
click at [387, 200] on div "2025/1/1 - 2025/2/28" at bounding box center [364, 199] width 68 height 13
click at [268, 200] on div "HAPOPO 4D強效去漬洗衣膠囊" at bounding box center [250, 199] width 124 height 13
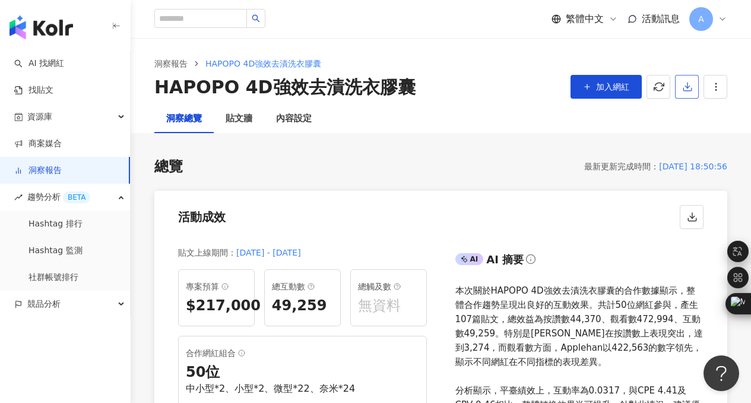
click at [690, 89] on icon "button" at bounding box center [687, 86] width 11 height 11
click at [700, 118] on span "匯出 PPT" at bounding box center [706, 115] width 42 height 13
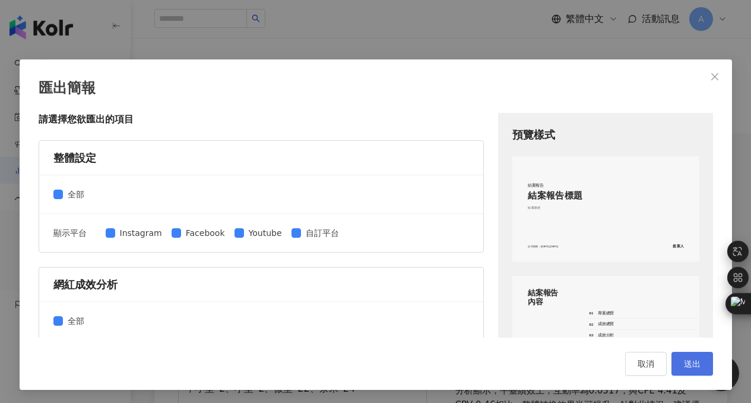
click at [691, 360] on span "送出" at bounding box center [692, 364] width 17 height 10
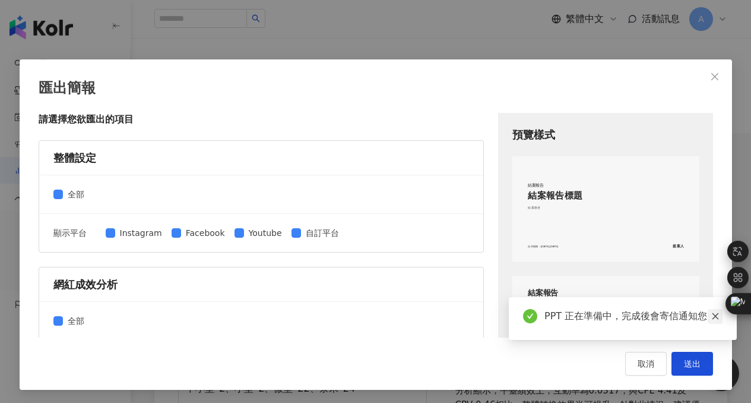
click at [713, 317] on icon "close" at bounding box center [715, 316] width 7 height 7
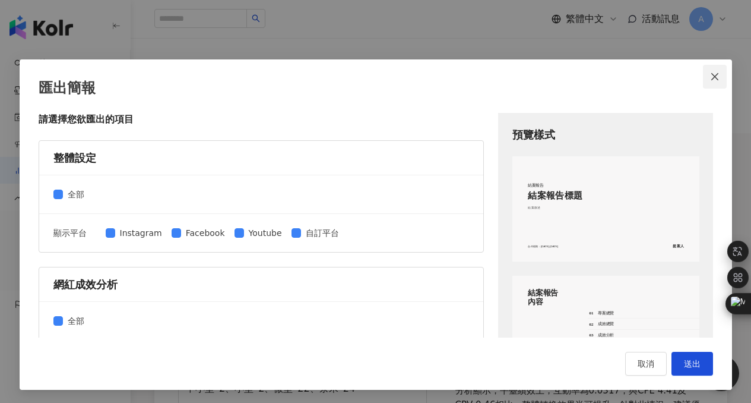
click at [710, 73] on icon "close" at bounding box center [715, 77] width 10 height 10
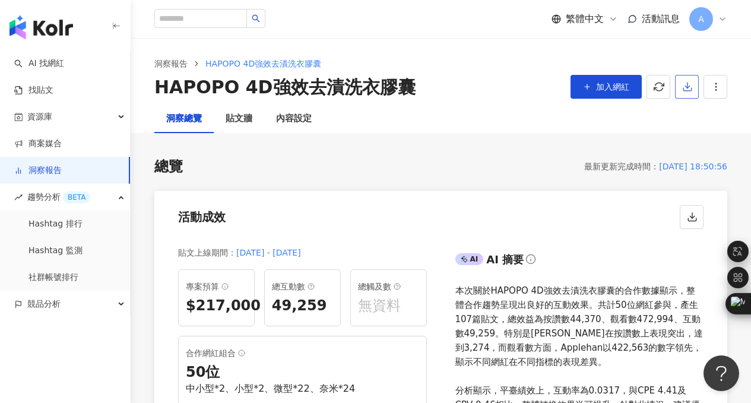
click at [693, 87] on button "button" at bounding box center [687, 87] width 24 height 24
click at [697, 137] on span "匯出 Excel" at bounding box center [706, 138] width 42 height 13
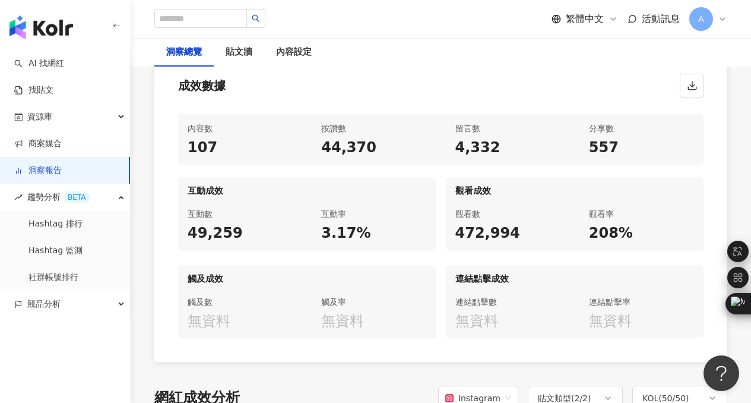
scroll to position [624, 0]
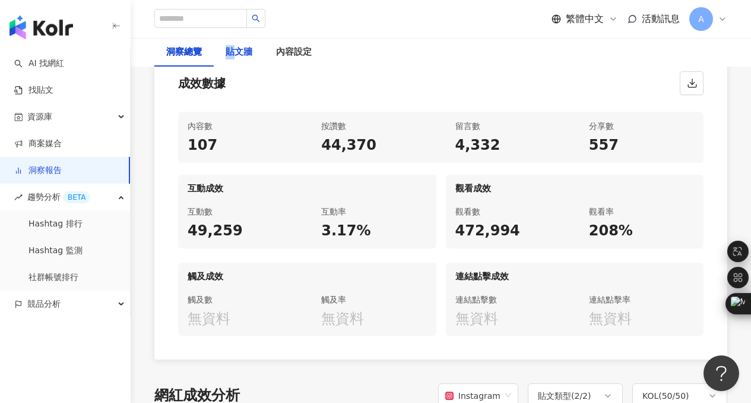
click at [230, 52] on div "貼文牆" at bounding box center [239, 52] width 27 height 14
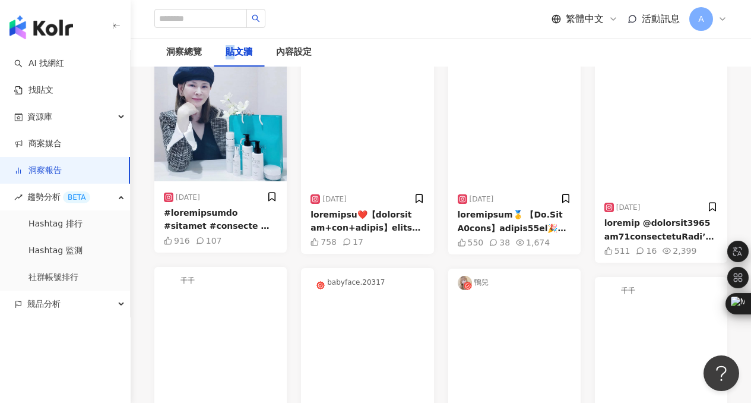
scroll to position [422, 0]
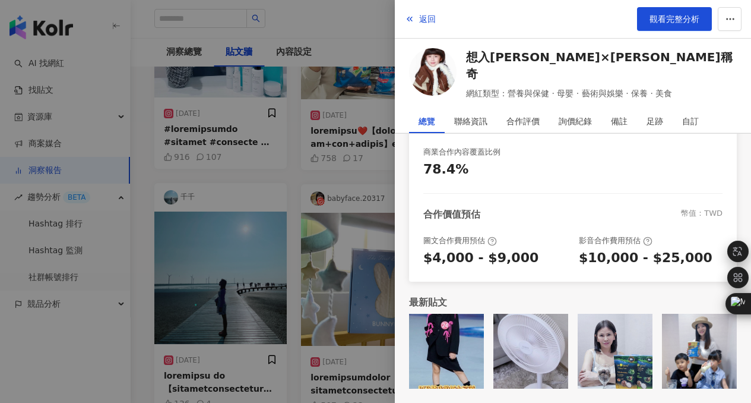
scroll to position [505, 0]
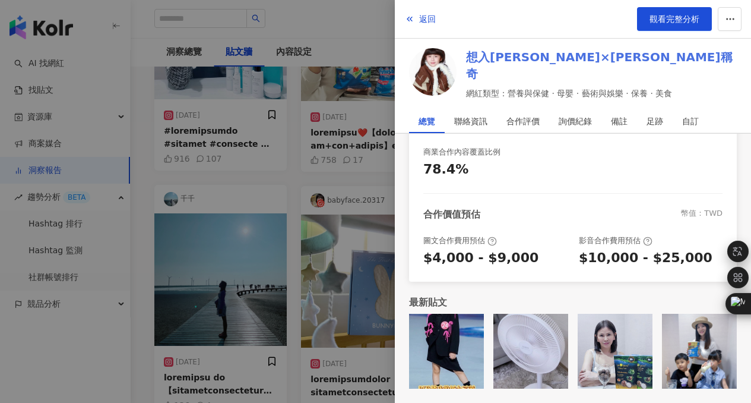
click at [551, 67] on link "想入[PERSON_NAME]×[PERSON_NAME]稱奇" at bounding box center [601, 65] width 271 height 33
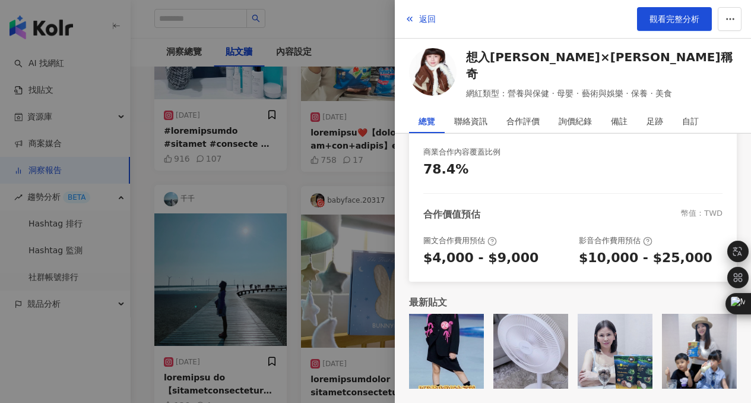
click at [296, 113] on div at bounding box center [375, 201] width 751 height 403
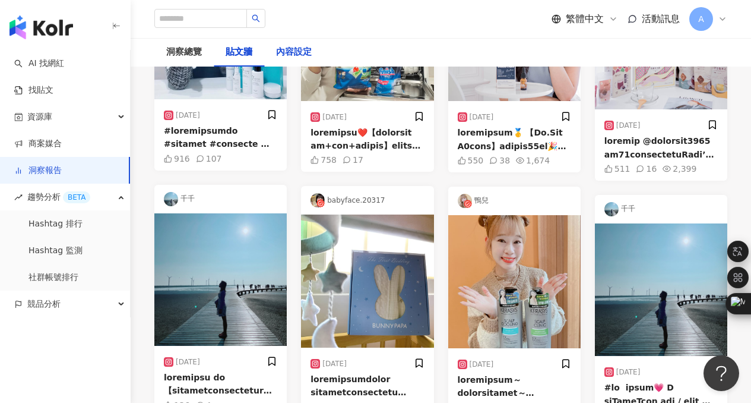
click at [299, 49] on div "內容設定" at bounding box center [294, 52] width 36 height 14
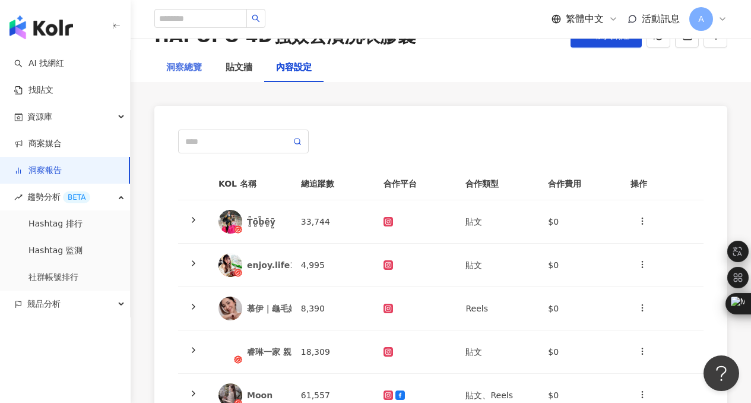
scroll to position [52, 0]
click at [186, 70] on div "洞察總覽" at bounding box center [184, 67] width 36 height 14
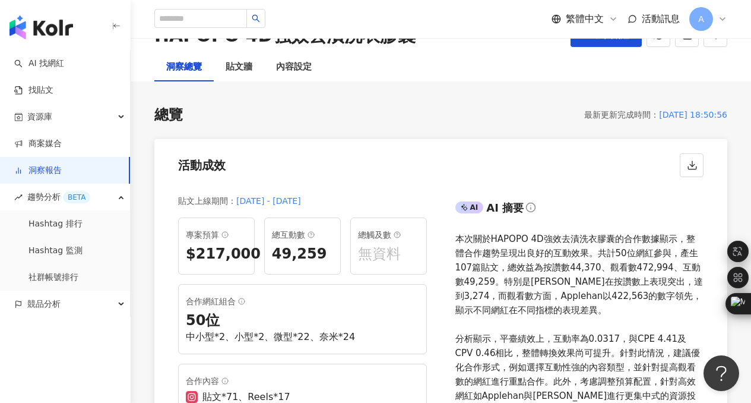
click at [49, 172] on link "洞察報告" at bounding box center [38, 171] width 48 height 12
click at [46, 170] on link "洞察報告" at bounding box center [38, 171] width 48 height 12
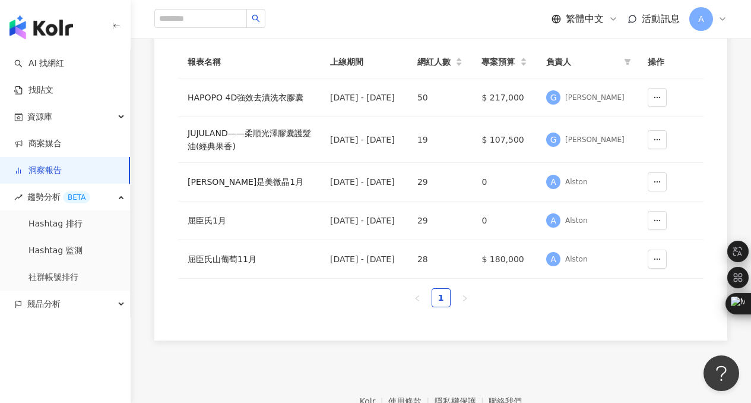
scroll to position [142, 0]
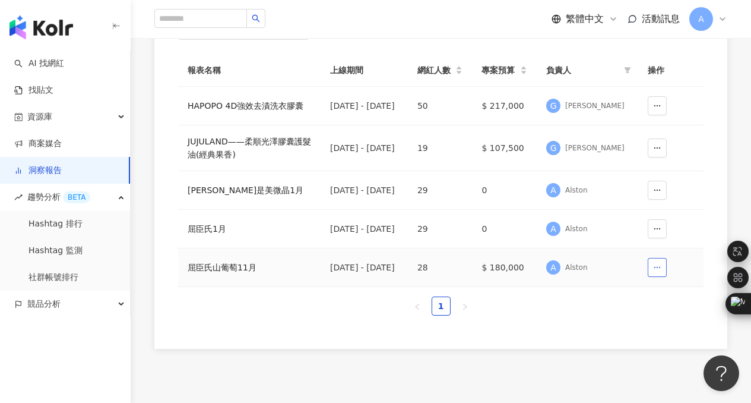
click at [655, 267] on circle "button" at bounding box center [654, 267] width 1 height 1
click at [529, 333] on div "幣別 ： 新台幣 ( TWD ) 報表名稱 上線期間 網紅人數 專案預算 負責人 操作 HAPOPO 4D強效去漬洗衣膠囊 2025/1/1 - 2025/2…" at bounding box center [440, 170] width 573 height 356
